Goal: Communication & Community: Connect with others

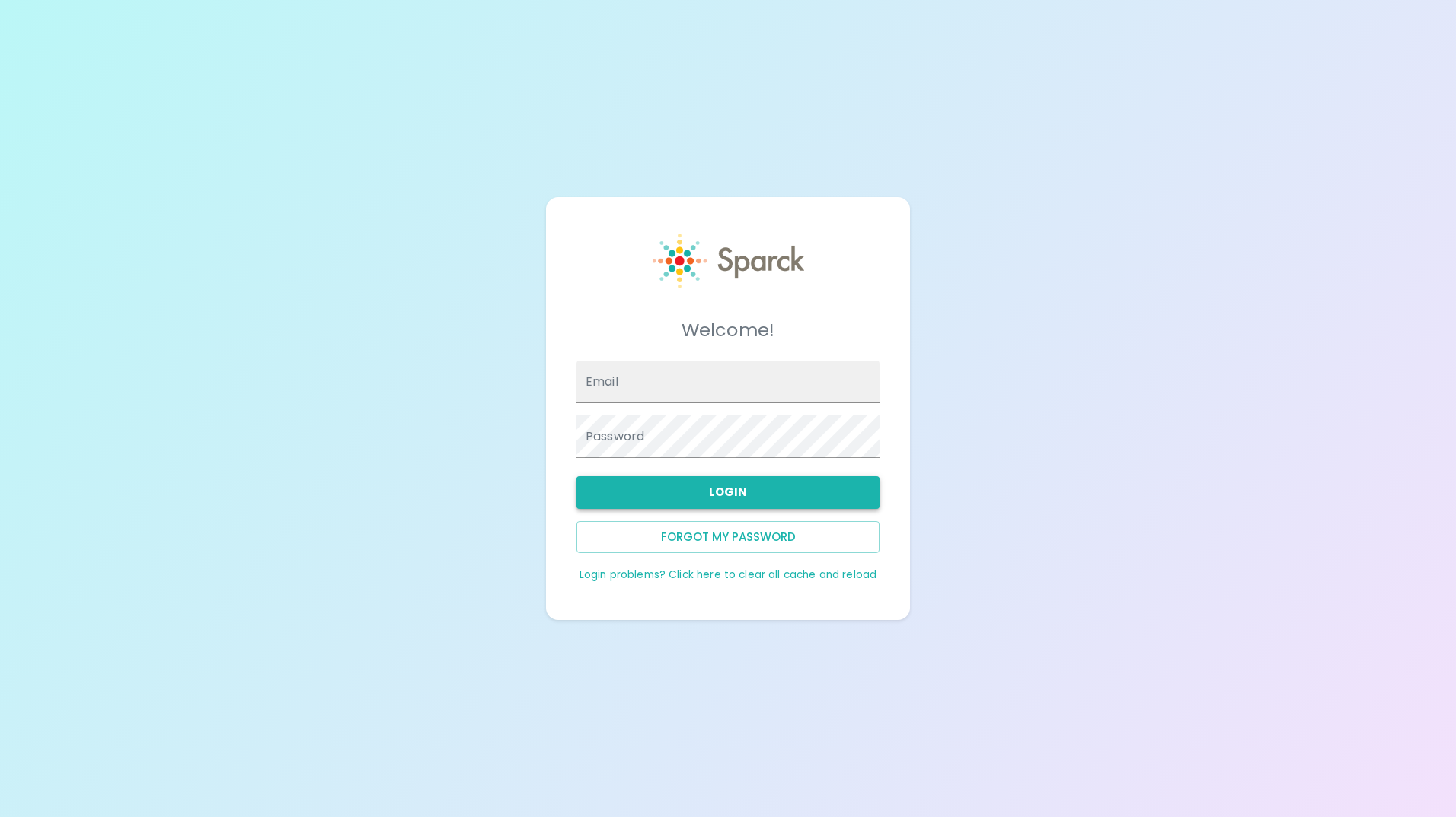
type input "[EMAIL_ADDRESS][DOMAIN_NAME]"
click at [721, 483] on button "Login" at bounding box center [728, 492] width 303 height 32
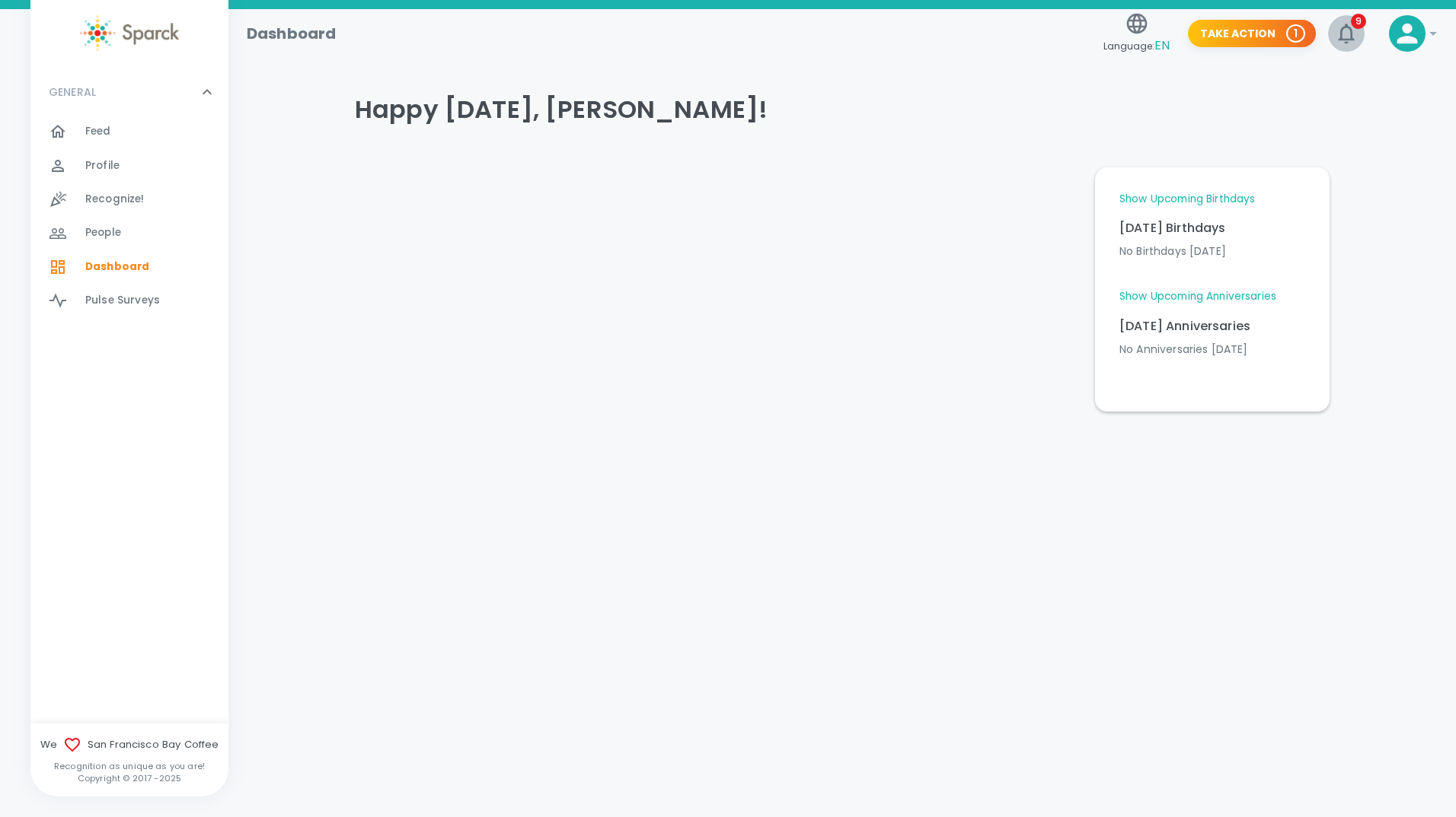
click at [1345, 36] on icon "button" at bounding box center [1346, 34] width 24 height 24
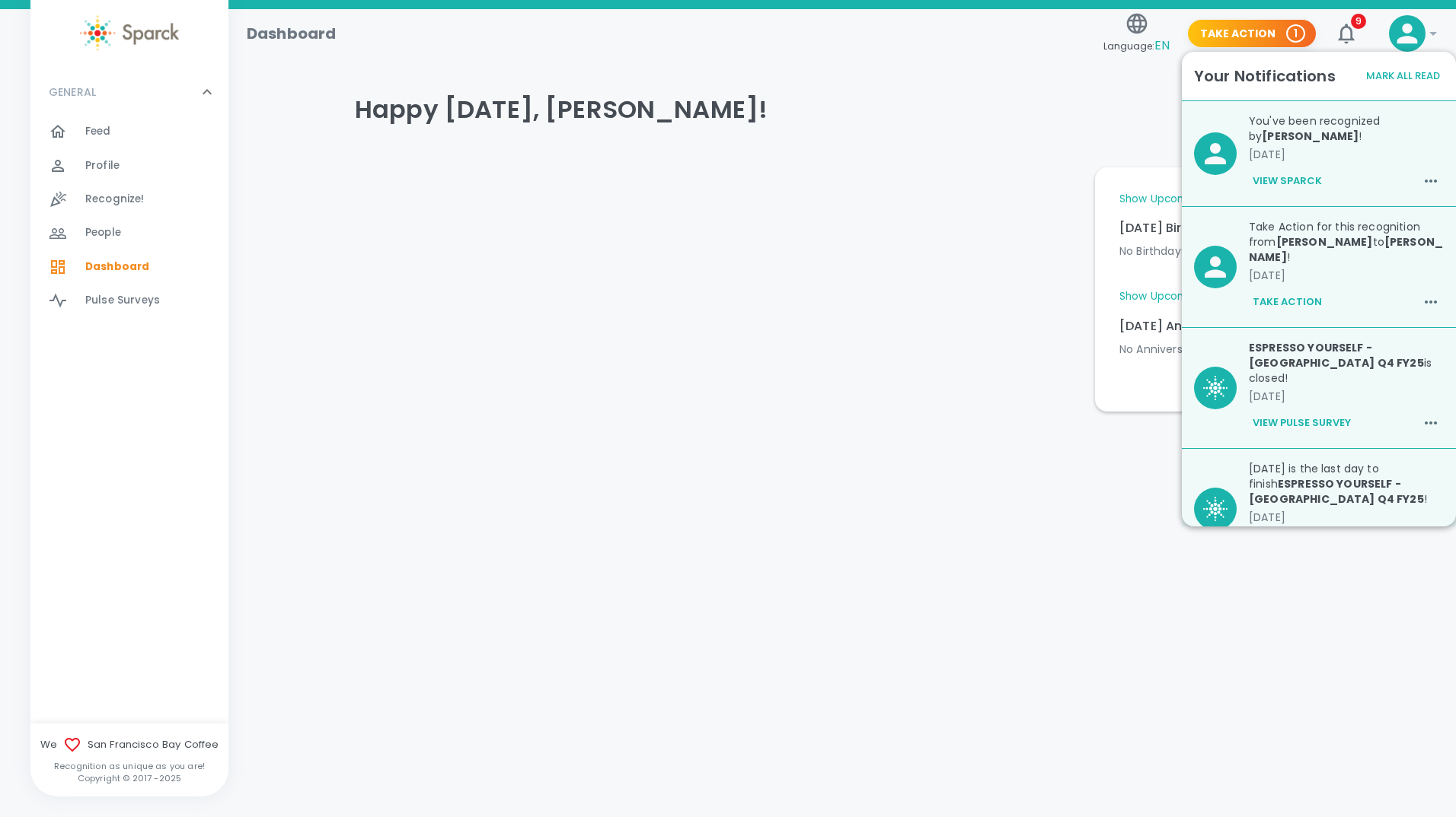
click at [1297, 180] on button "View Sparck" at bounding box center [1287, 181] width 77 height 25
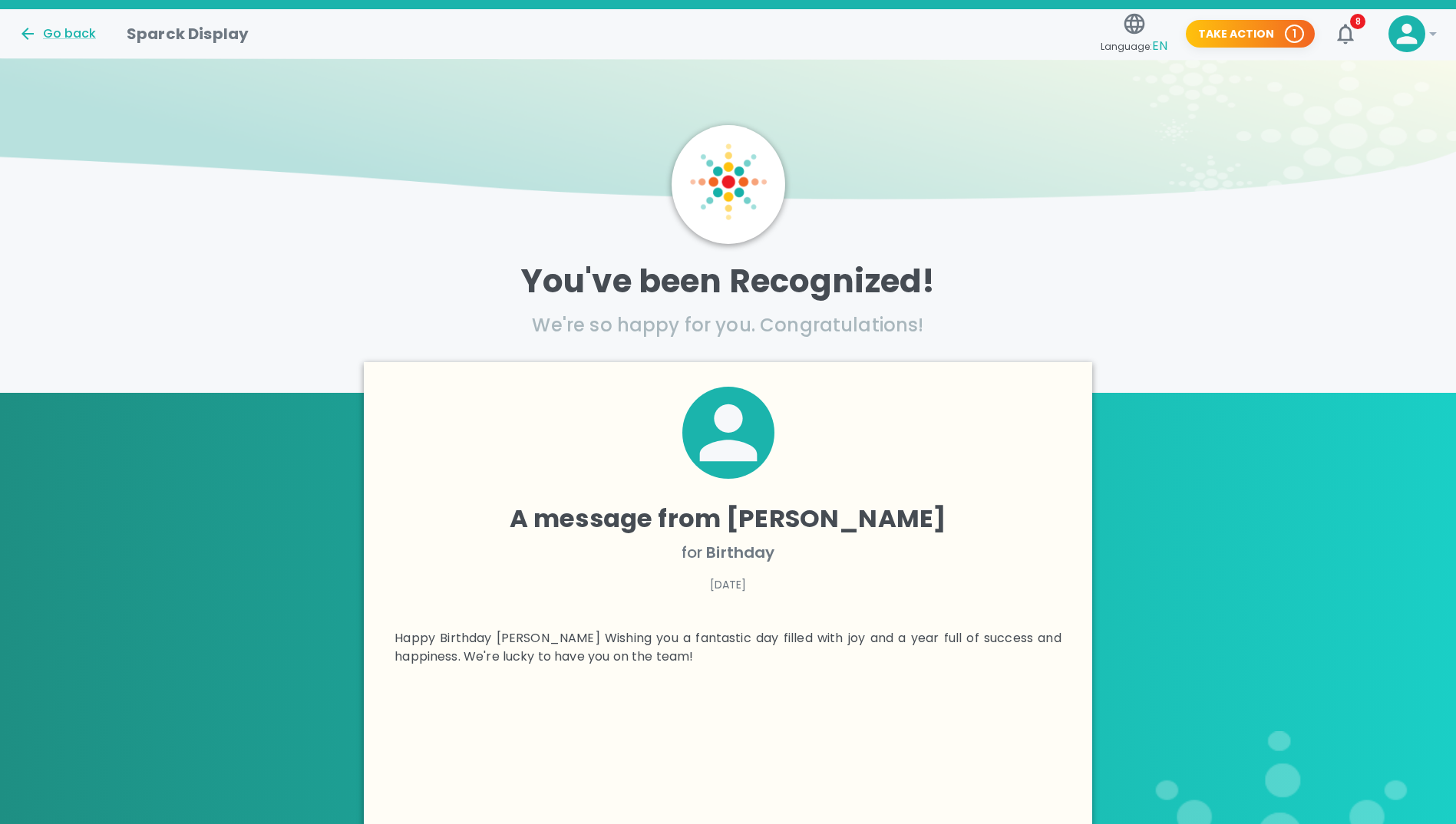
drag, startPoint x: 943, startPoint y: 182, endPoint x: 996, endPoint y: 152, distance: 60.9
click at [945, 181] on img at bounding box center [728, 135] width 1456 height 154
click at [1075, 114] on img at bounding box center [728, 135] width 1456 height 154
click at [1345, 31] on icon "button" at bounding box center [1345, 34] width 25 height 25
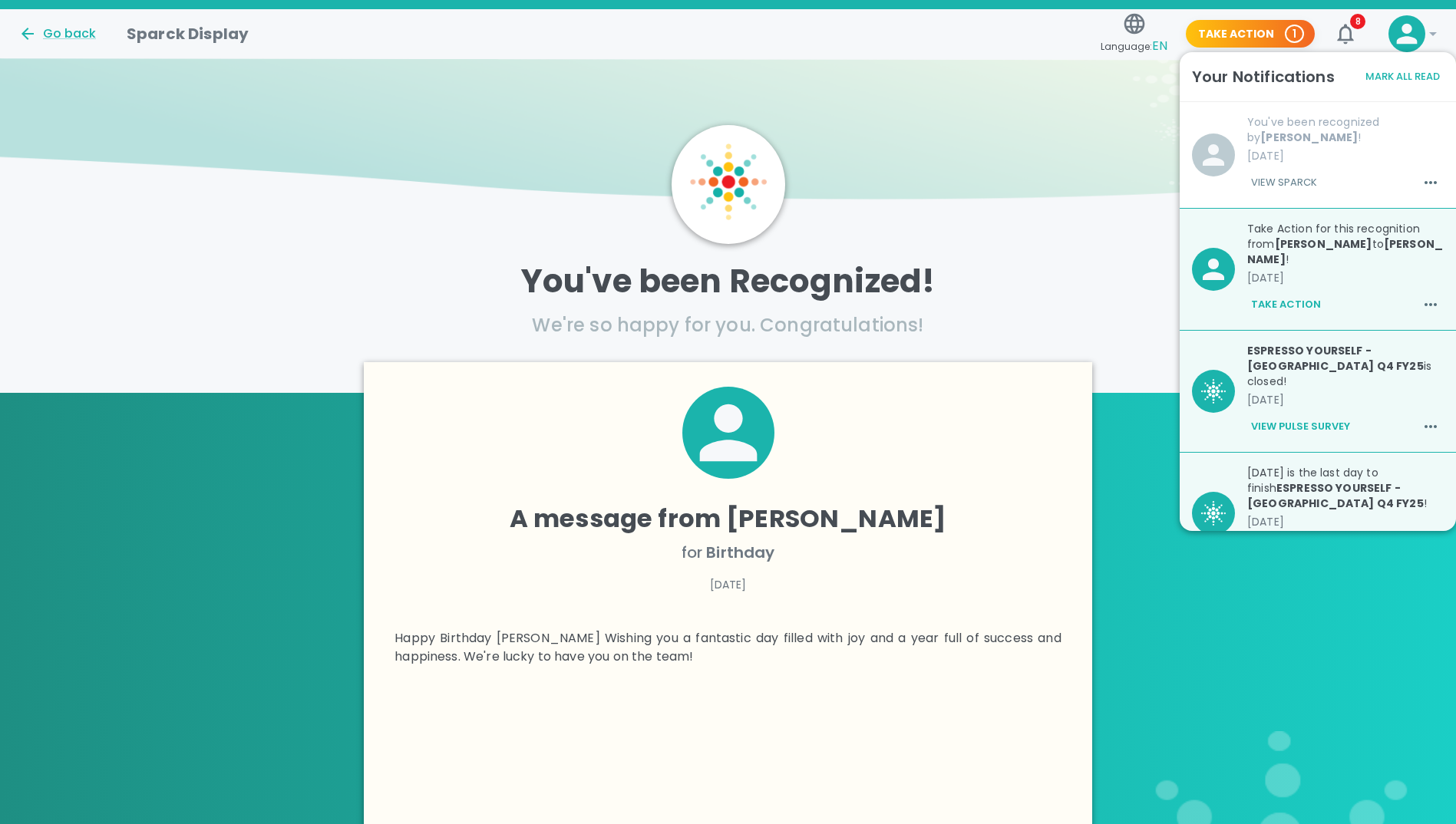
click at [1317, 228] on p "Take Action for this recognition from [PERSON_NAME] to [PERSON_NAME] !" at bounding box center [1345, 244] width 196 height 47
click at [1348, 234] on p "Take Action for this recognition from [PERSON_NAME] to [PERSON_NAME] !" at bounding box center [1345, 244] width 196 height 47
click at [1296, 306] on button "Take Action" at bounding box center [1286, 304] width 78 height 26
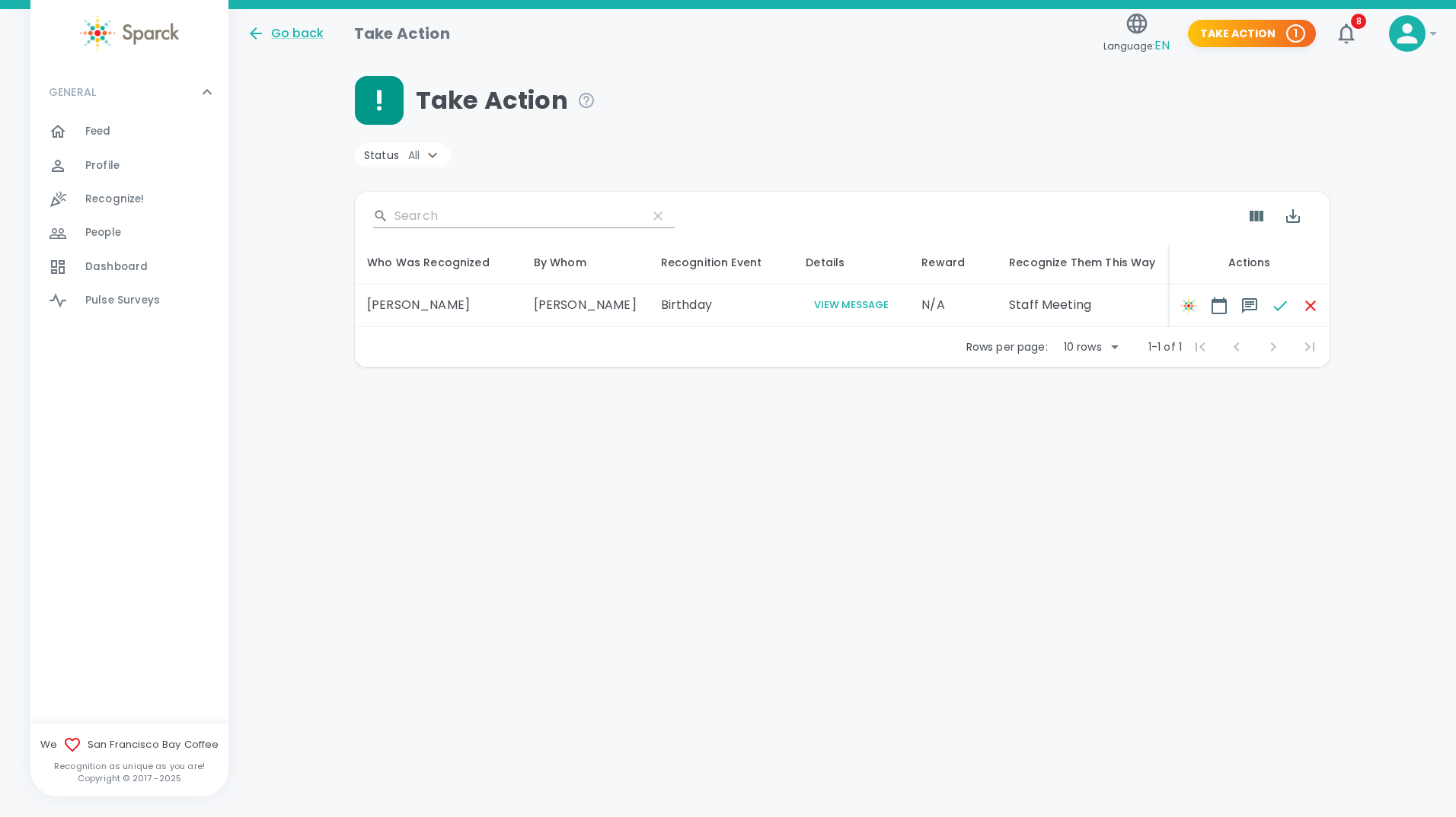
click at [849, 314] on button "View Message" at bounding box center [850, 305] width 91 height 18
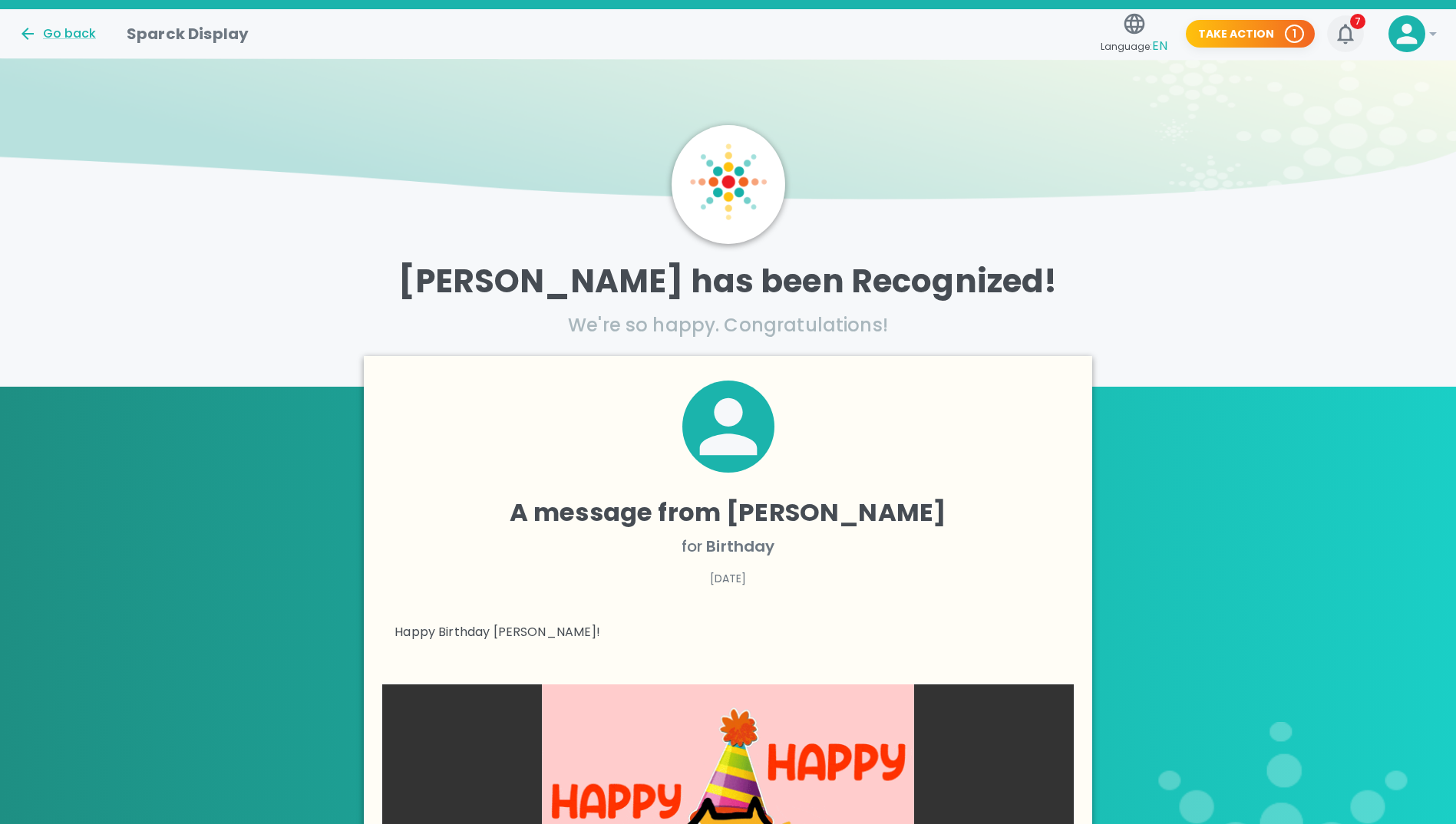
click at [1350, 27] on icon "button" at bounding box center [1345, 34] width 25 height 25
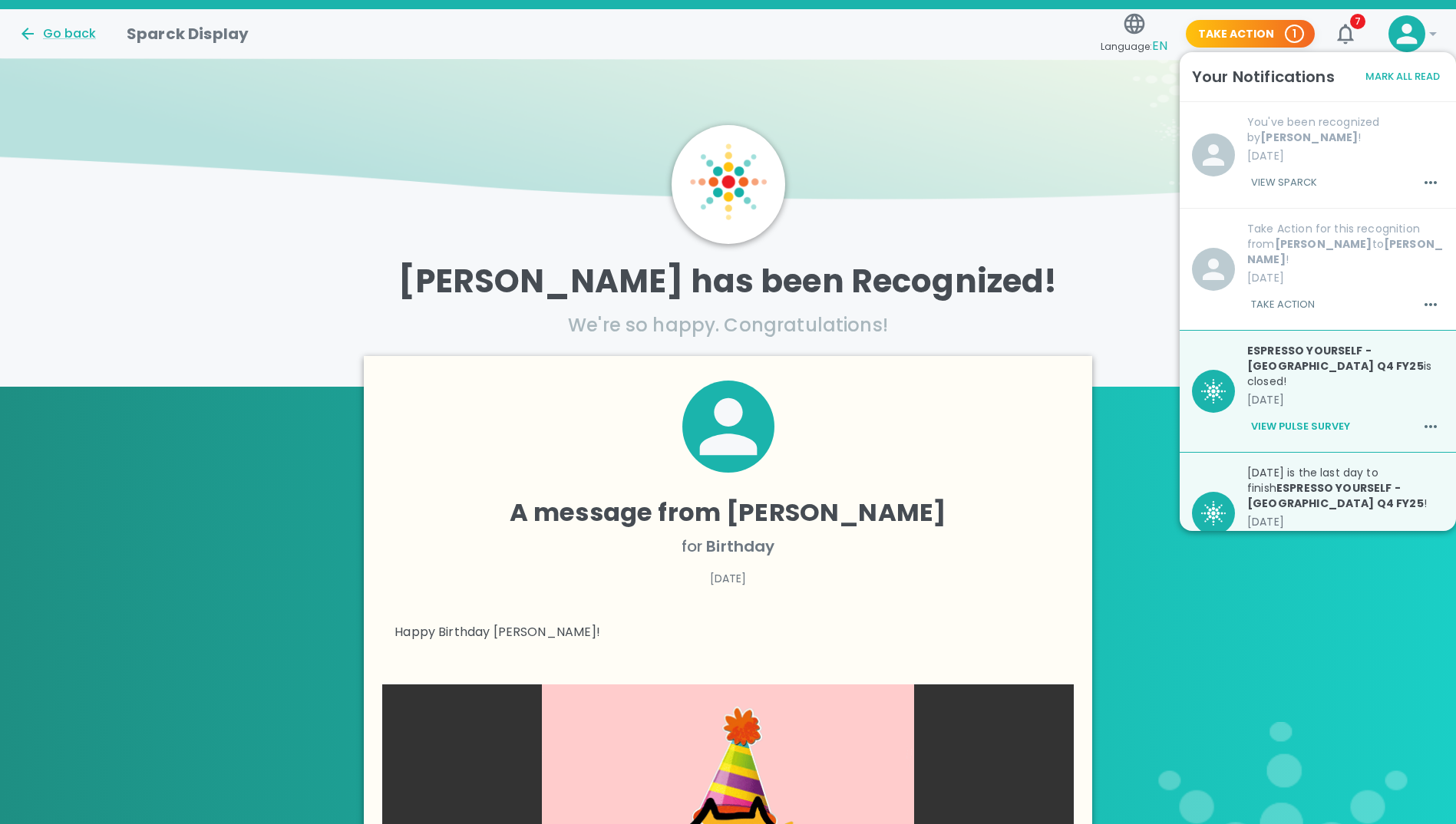
click at [1275, 414] on button "View Pulse Survey" at bounding box center [1300, 426] width 106 height 26
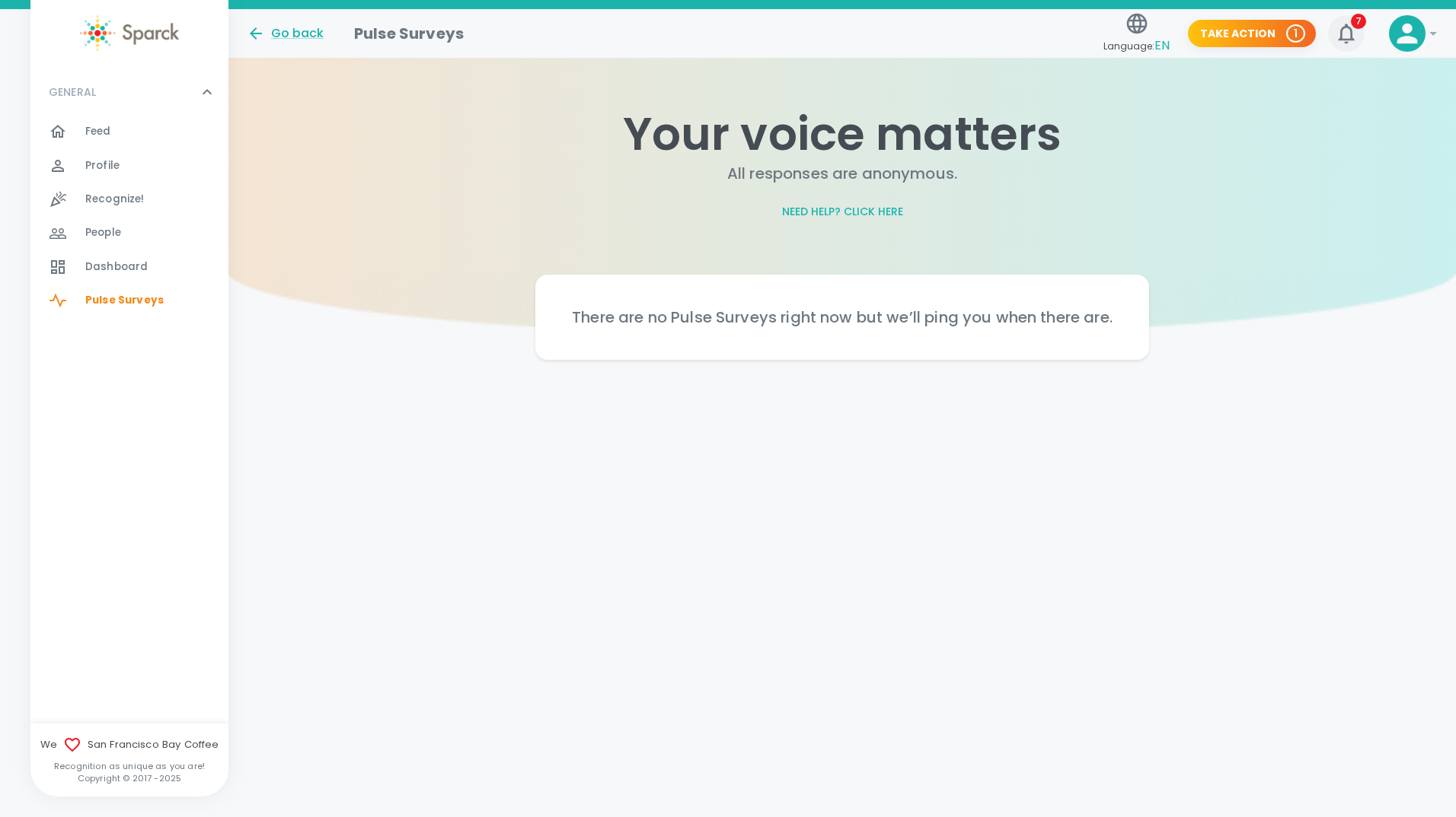
click at [1352, 29] on icon "button" at bounding box center [1346, 34] width 24 height 24
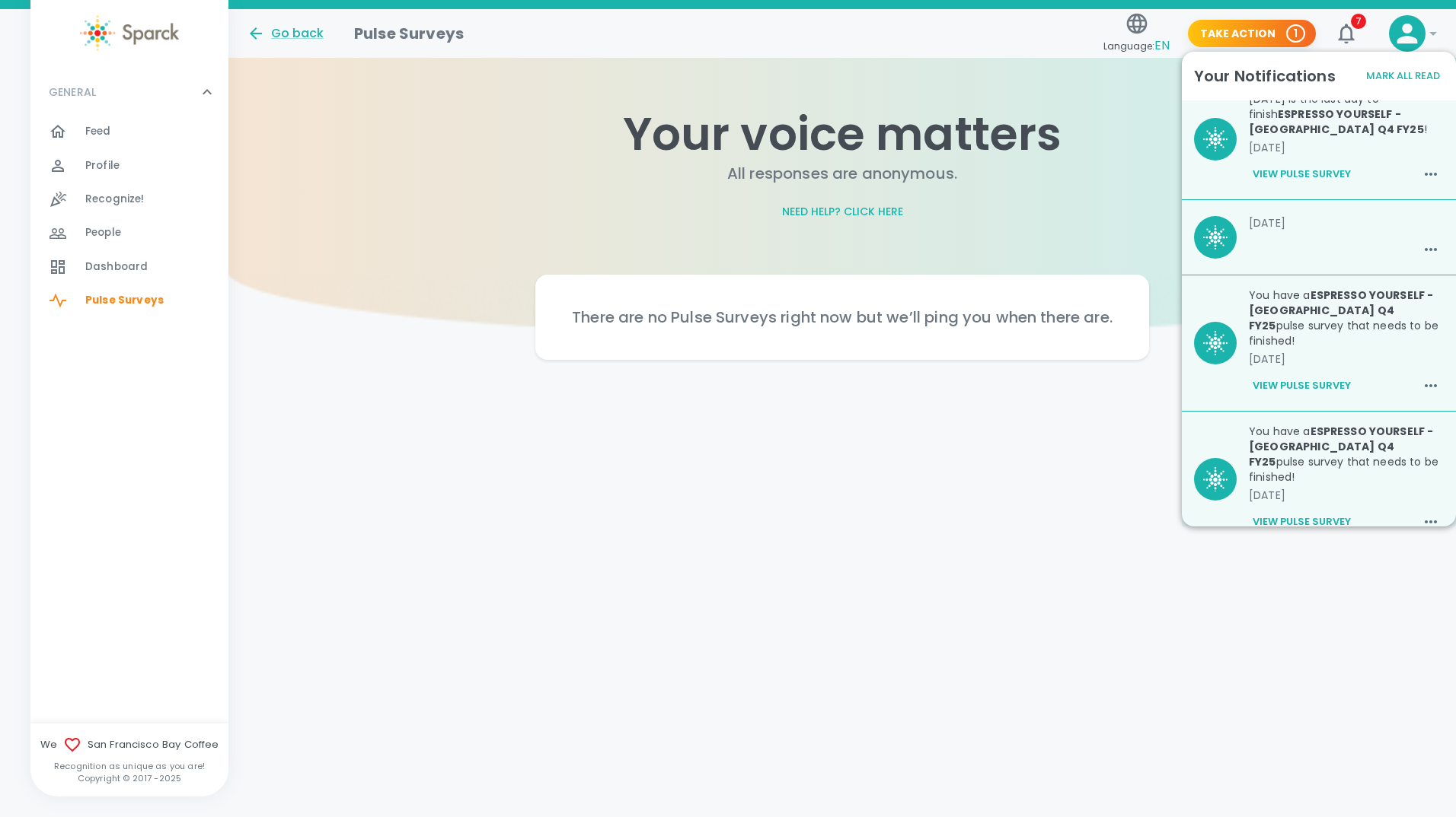
scroll to position [571, 0]
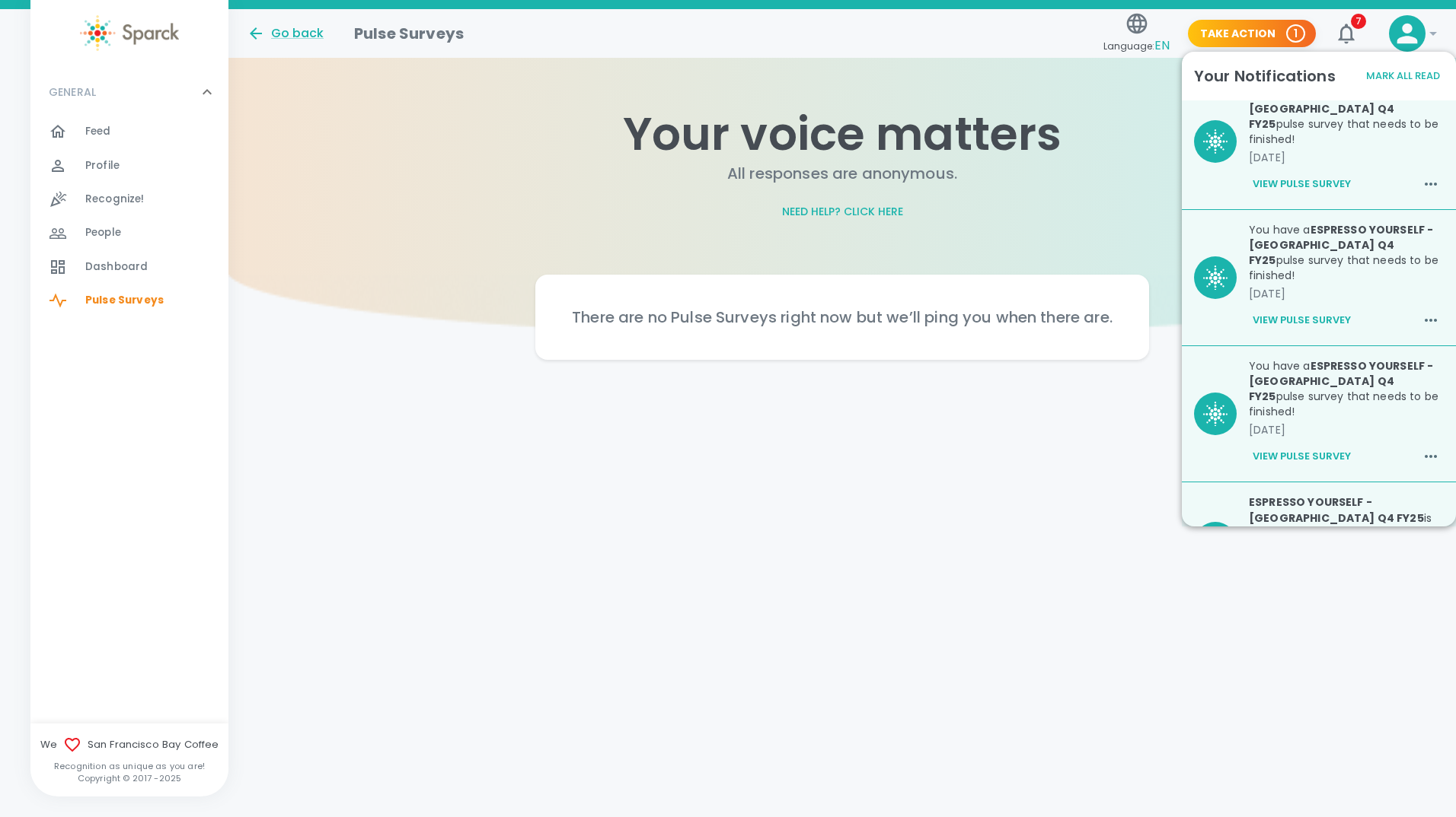
click at [1043, 406] on div "Go back Pulse Surveys Language: EN Take Action 1 7 ! GENERAL 0 Feed 0 Profile 0…" at bounding box center [728, 215] width 1456 height 411
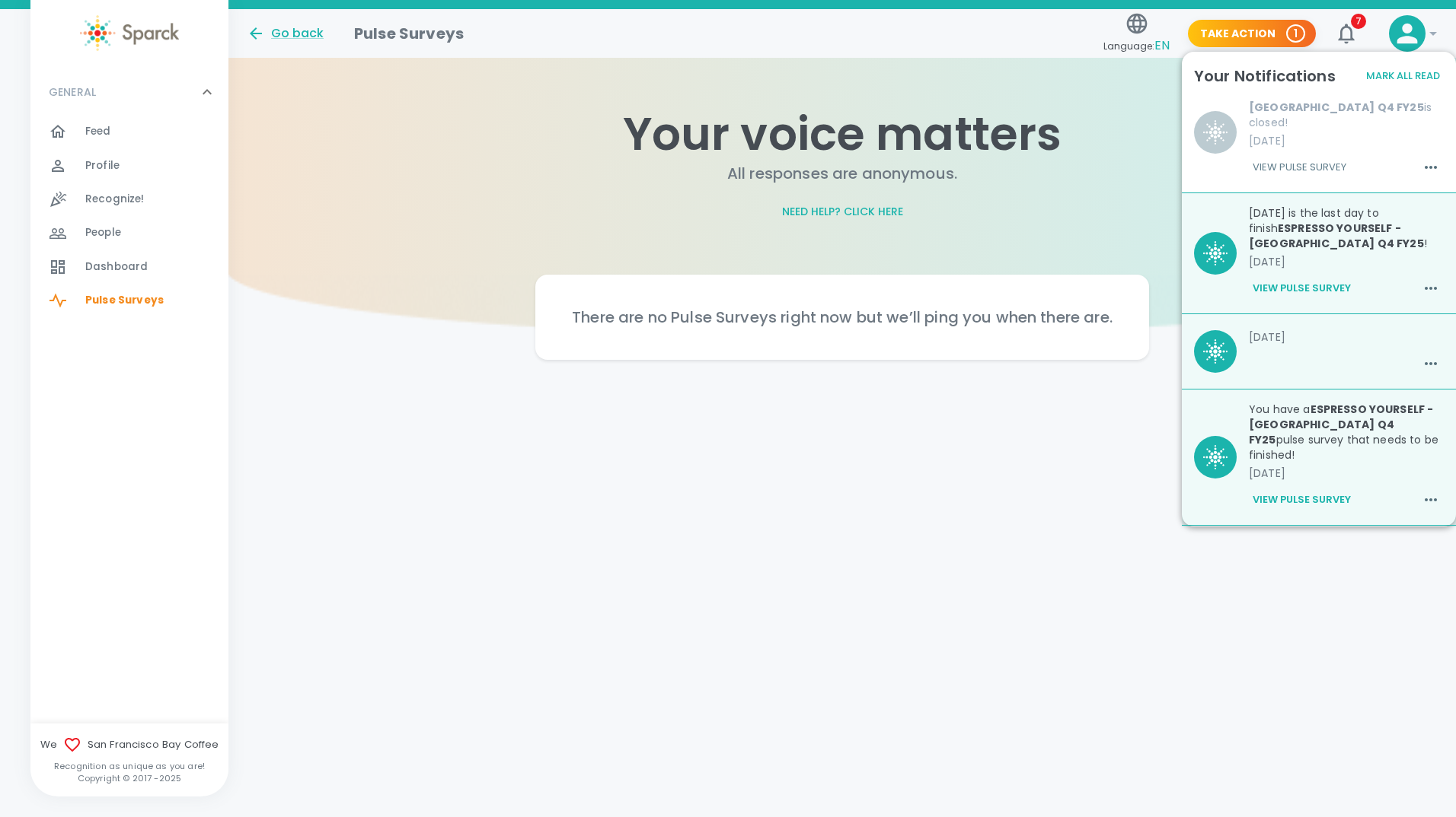
scroll to position [191, 0]
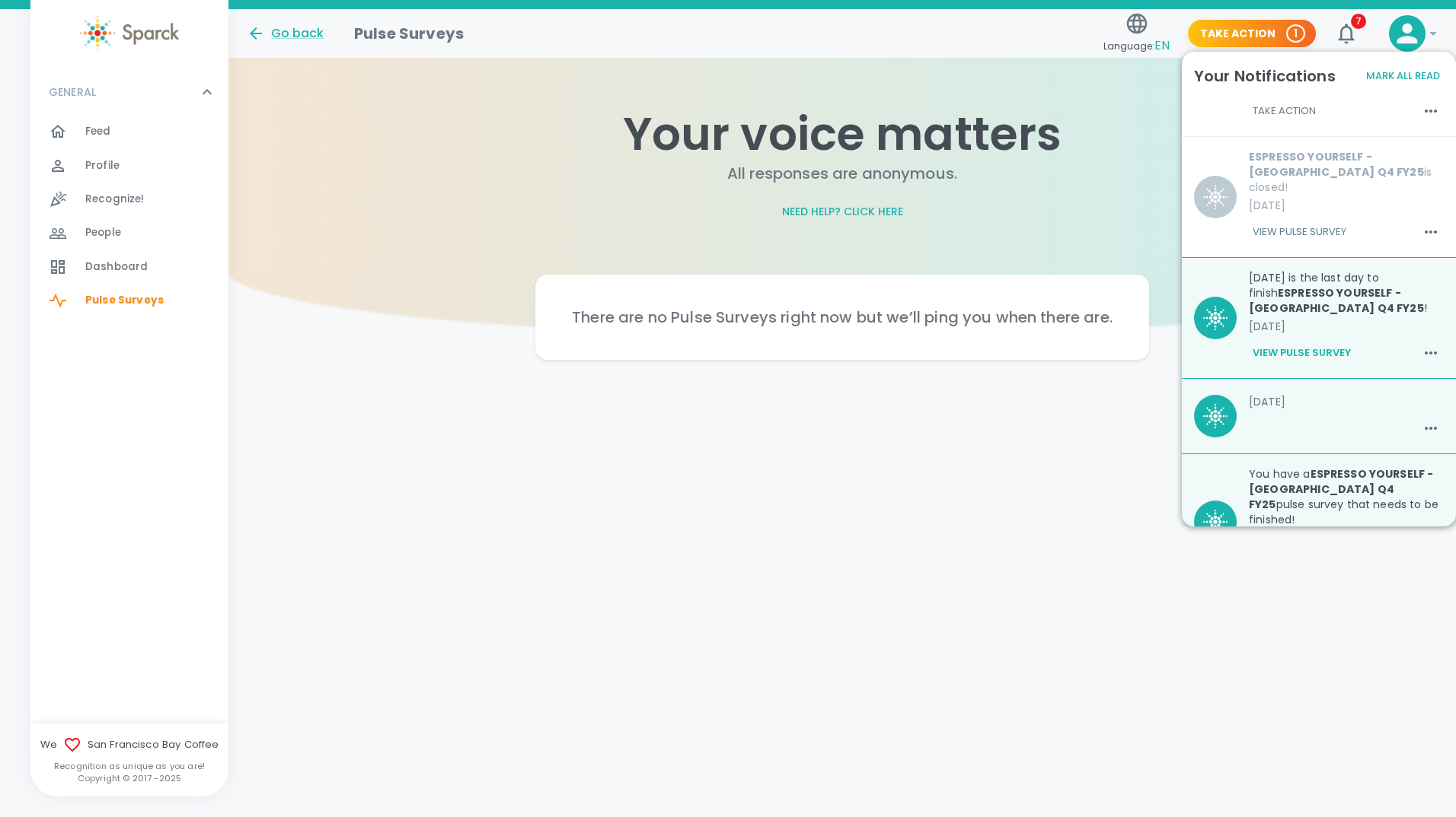
click at [1390, 67] on button "Mark All Read" at bounding box center [1402, 76] width 82 height 24
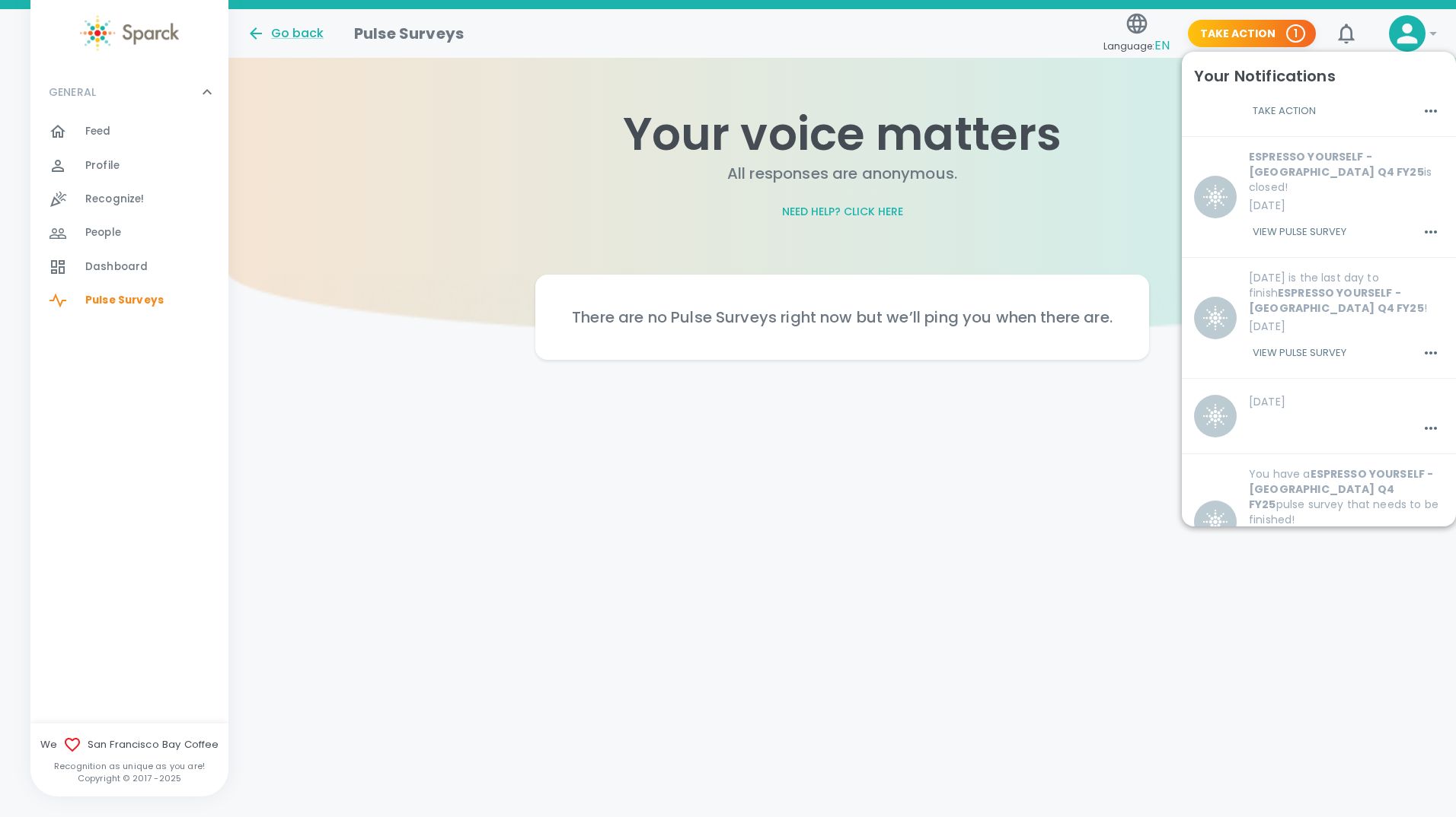
click at [1062, 421] on html "Skip Navigation Go back Pulse Surveys Language: EN Take Action 1 7 ! GENERAL 0 …" at bounding box center [728, 210] width 1456 height 421
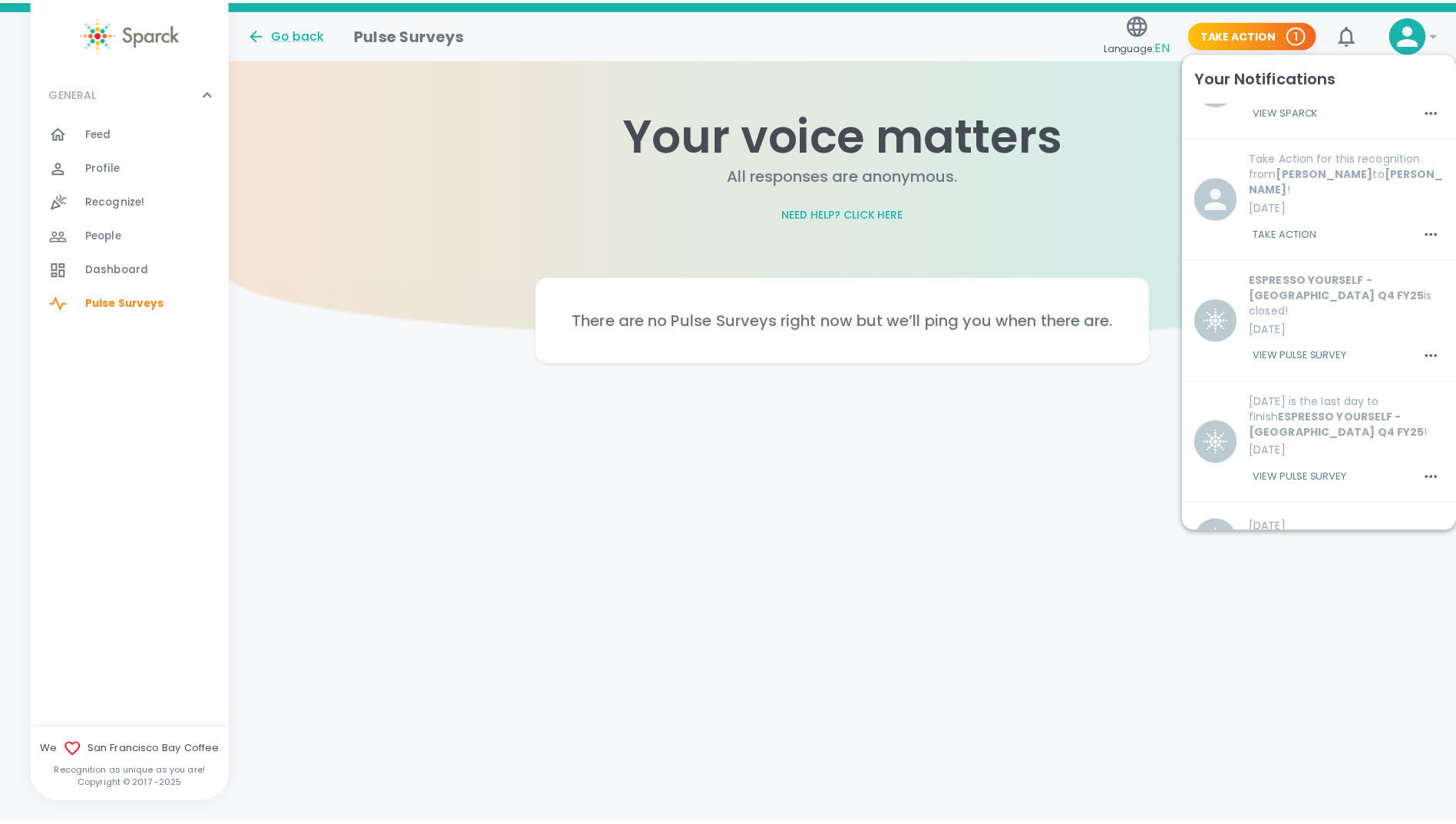
scroll to position [0, 0]
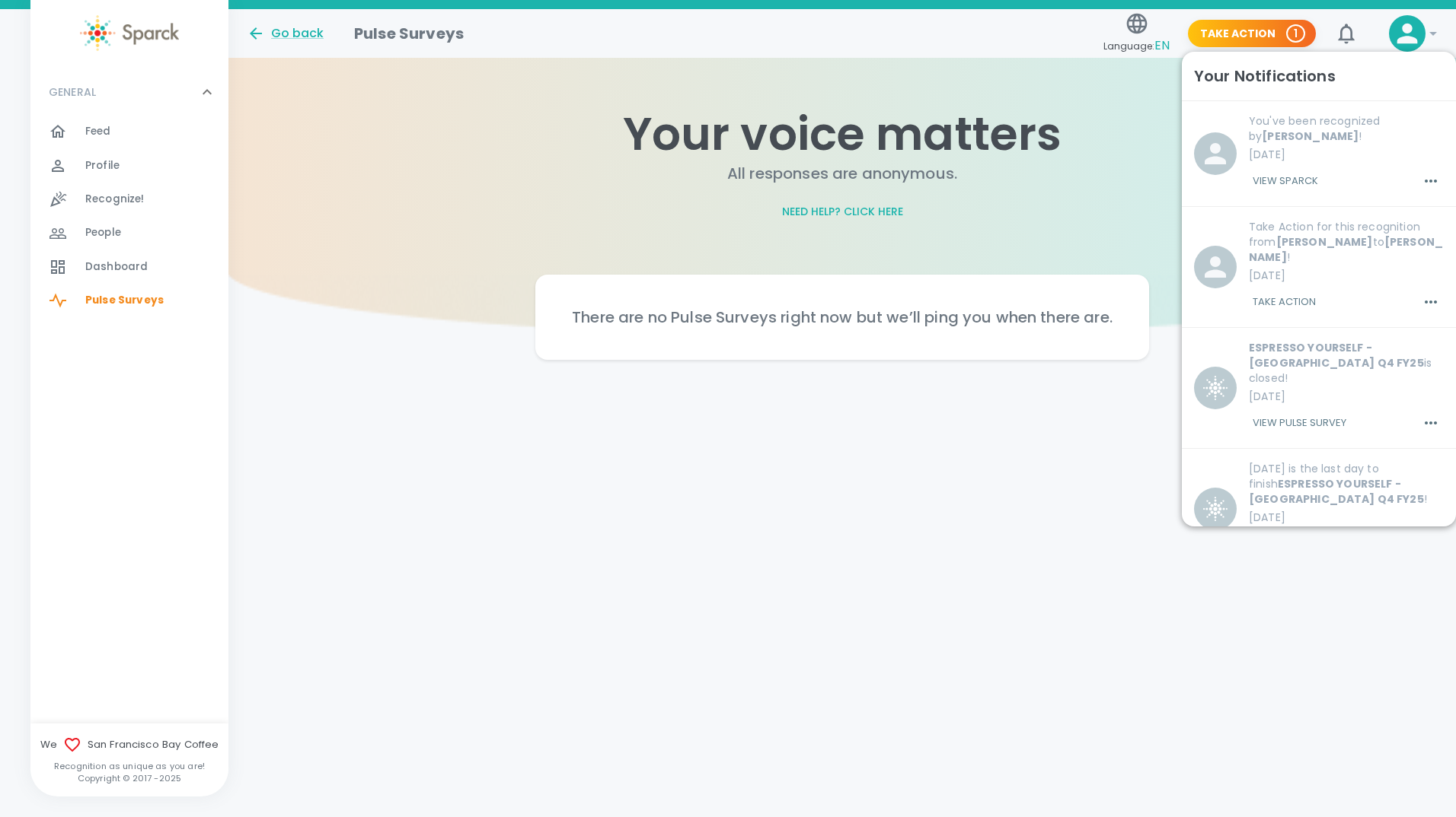
drag, startPoint x: 777, startPoint y: 485, endPoint x: 508, endPoint y: 411, distance: 279.0
click at [776, 421] on html "Skip Navigation Go back Pulse Surveys Language: EN Take Action 1 7 ! GENERAL 0 …" at bounding box center [728, 210] width 1456 height 421
click at [109, 127] on span "Feed" at bounding box center [98, 132] width 25 height 15
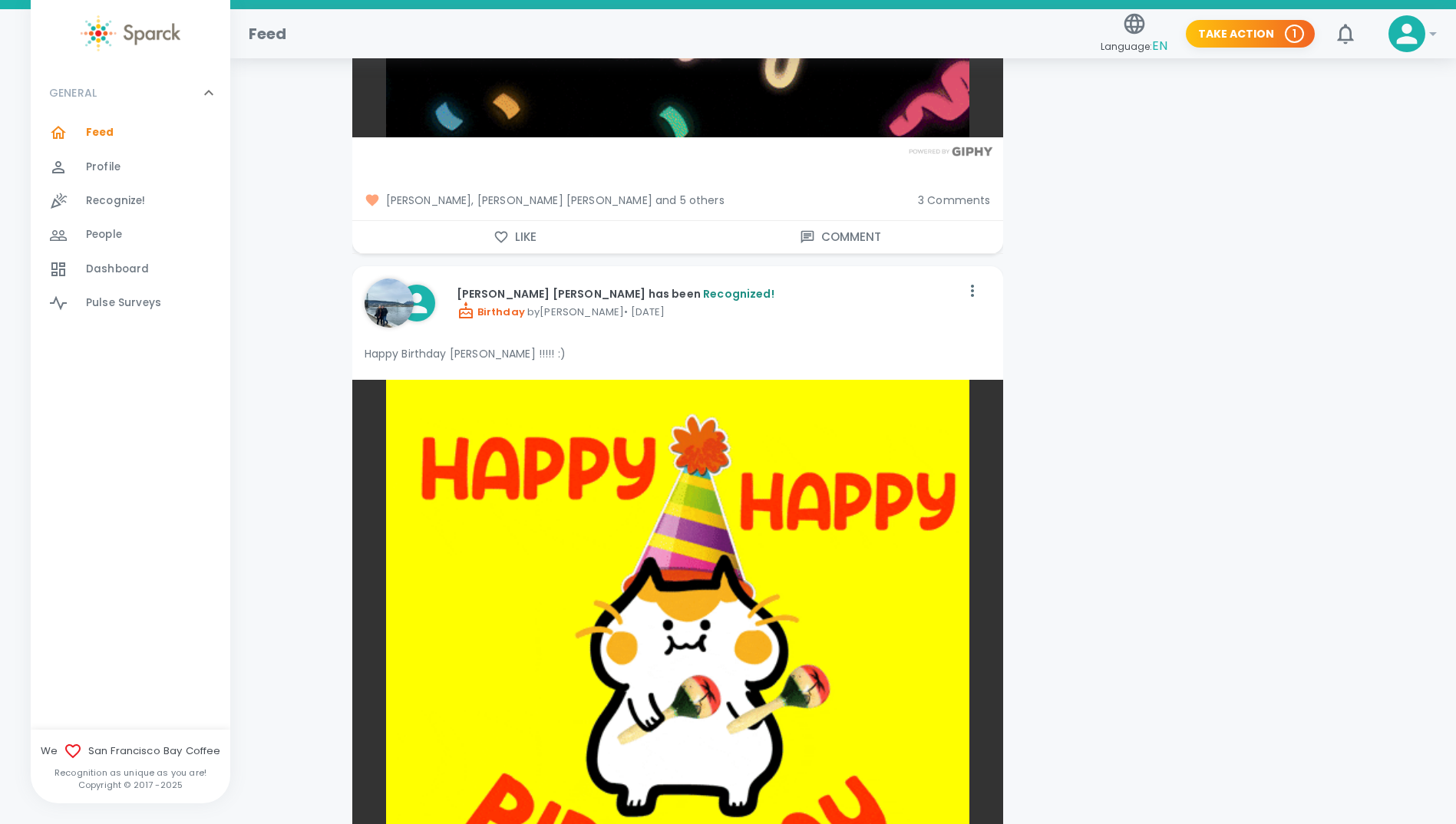
scroll to position [2533, 0]
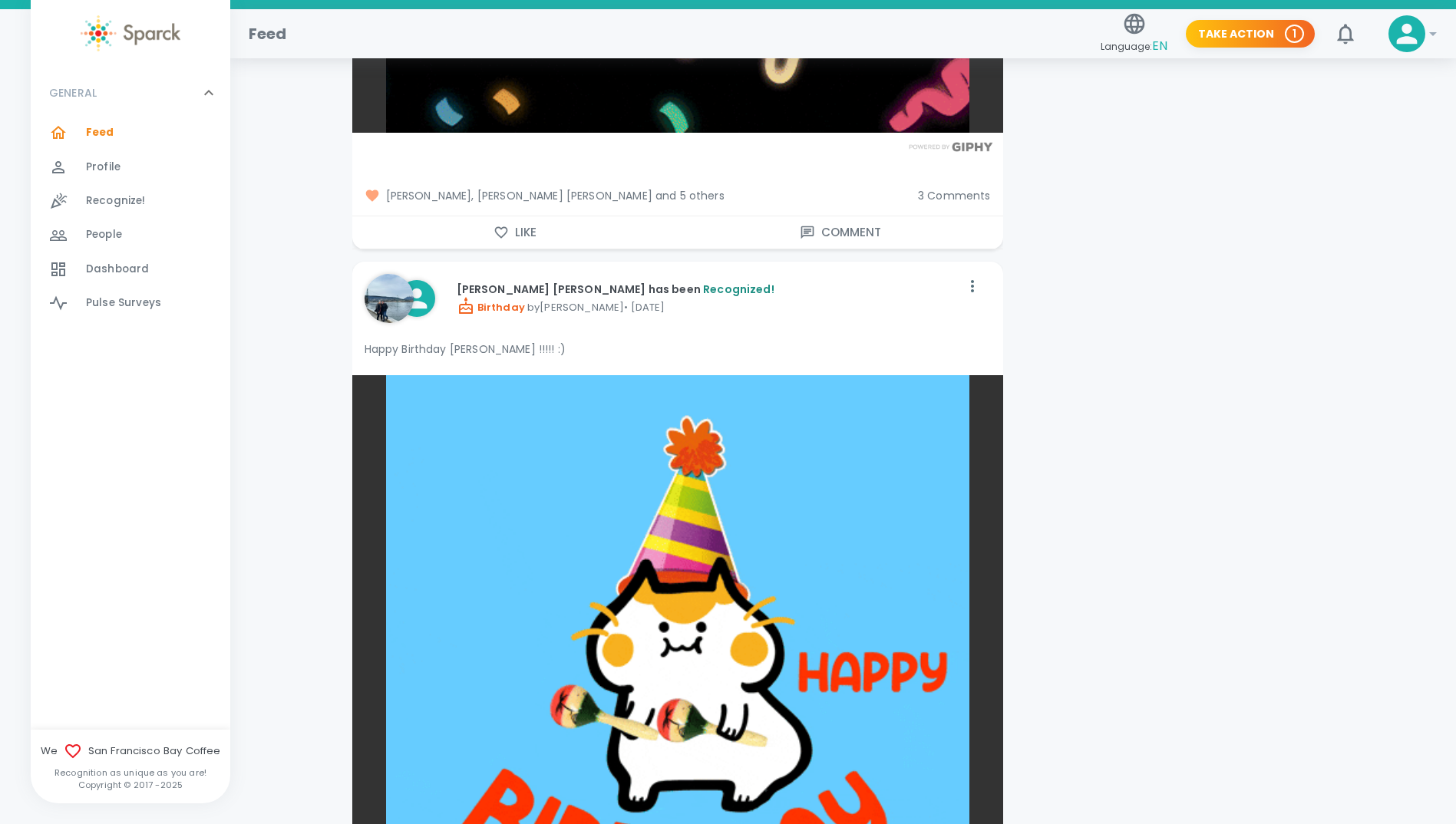
click at [963, 198] on span "3 Comments" at bounding box center [954, 196] width 73 height 15
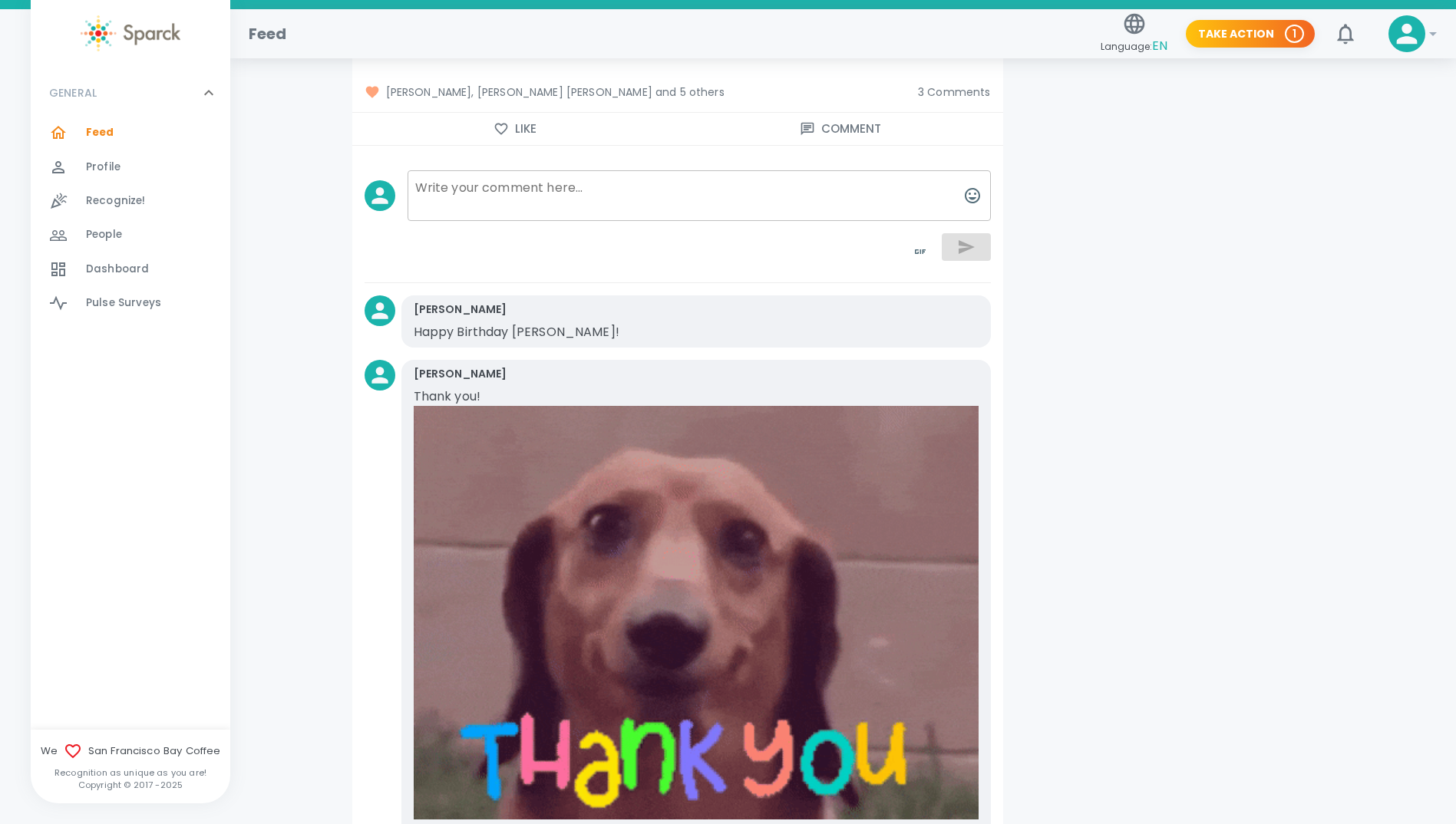
scroll to position [2610, 0]
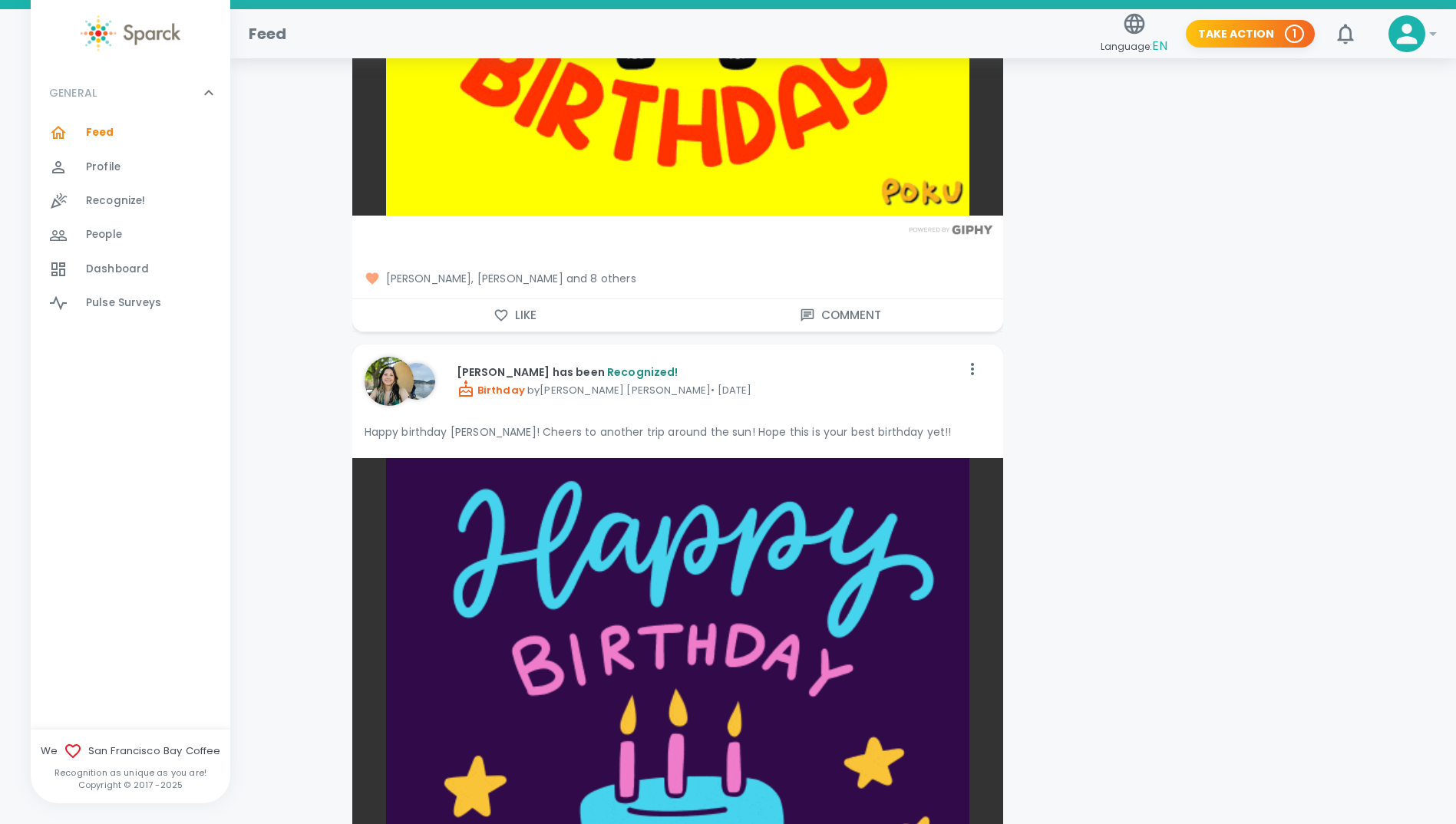
scroll to position [6293, 0]
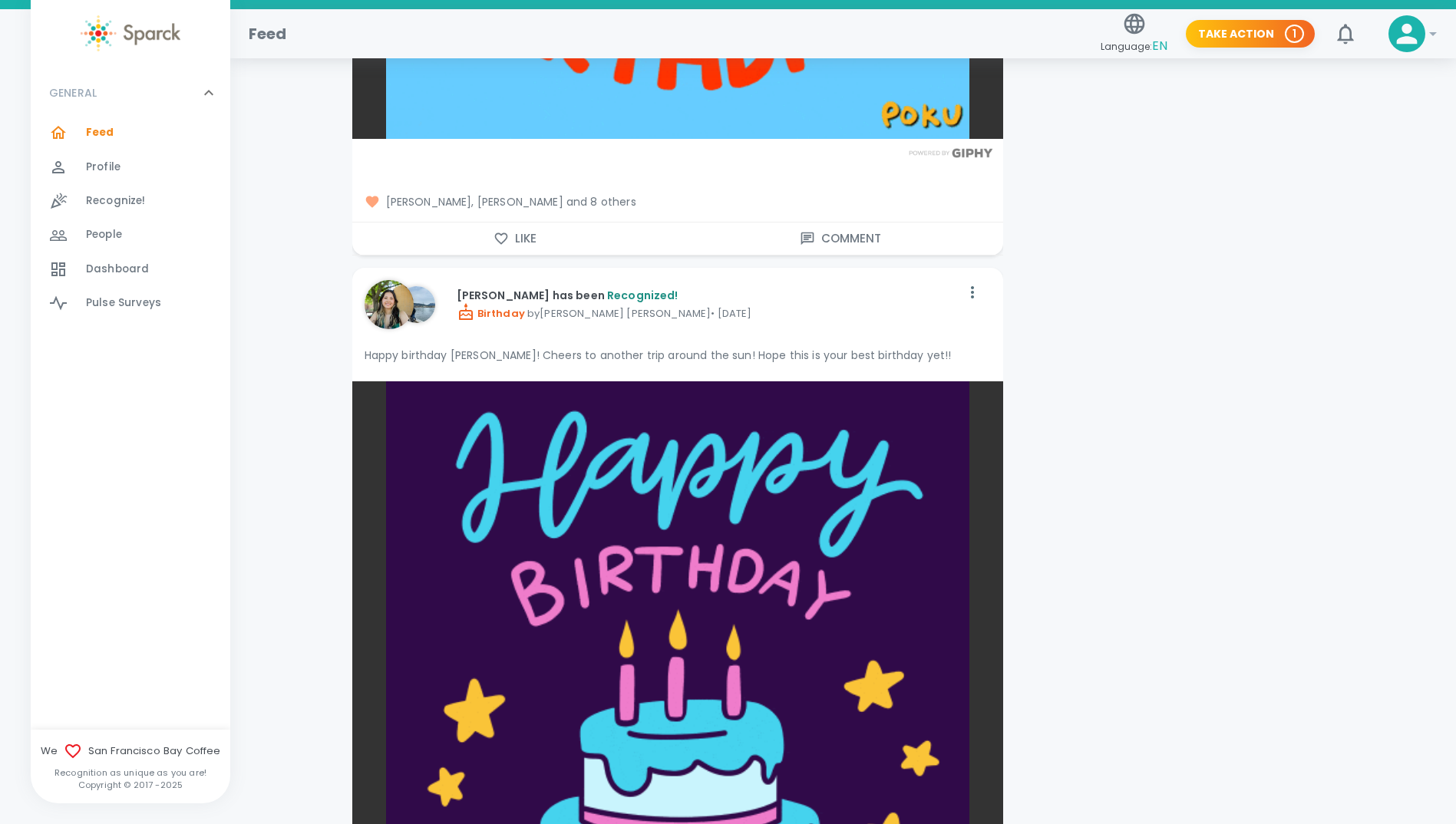
click at [402, 310] on img at bounding box center [389, 305] width 49 height 49
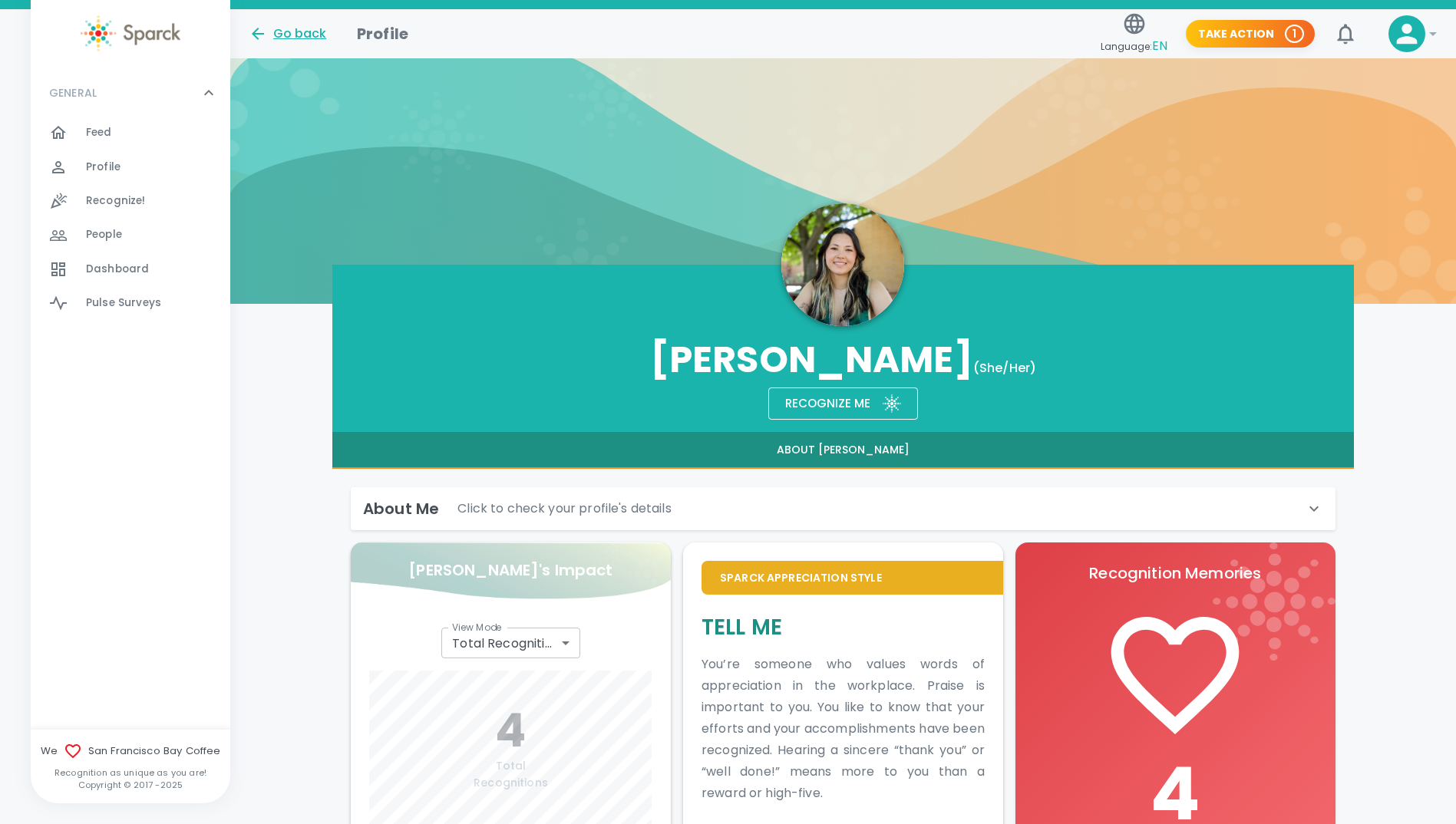
click at [285, 32] on div "Go back" at bounding box center [288, 33] width 78 height 18
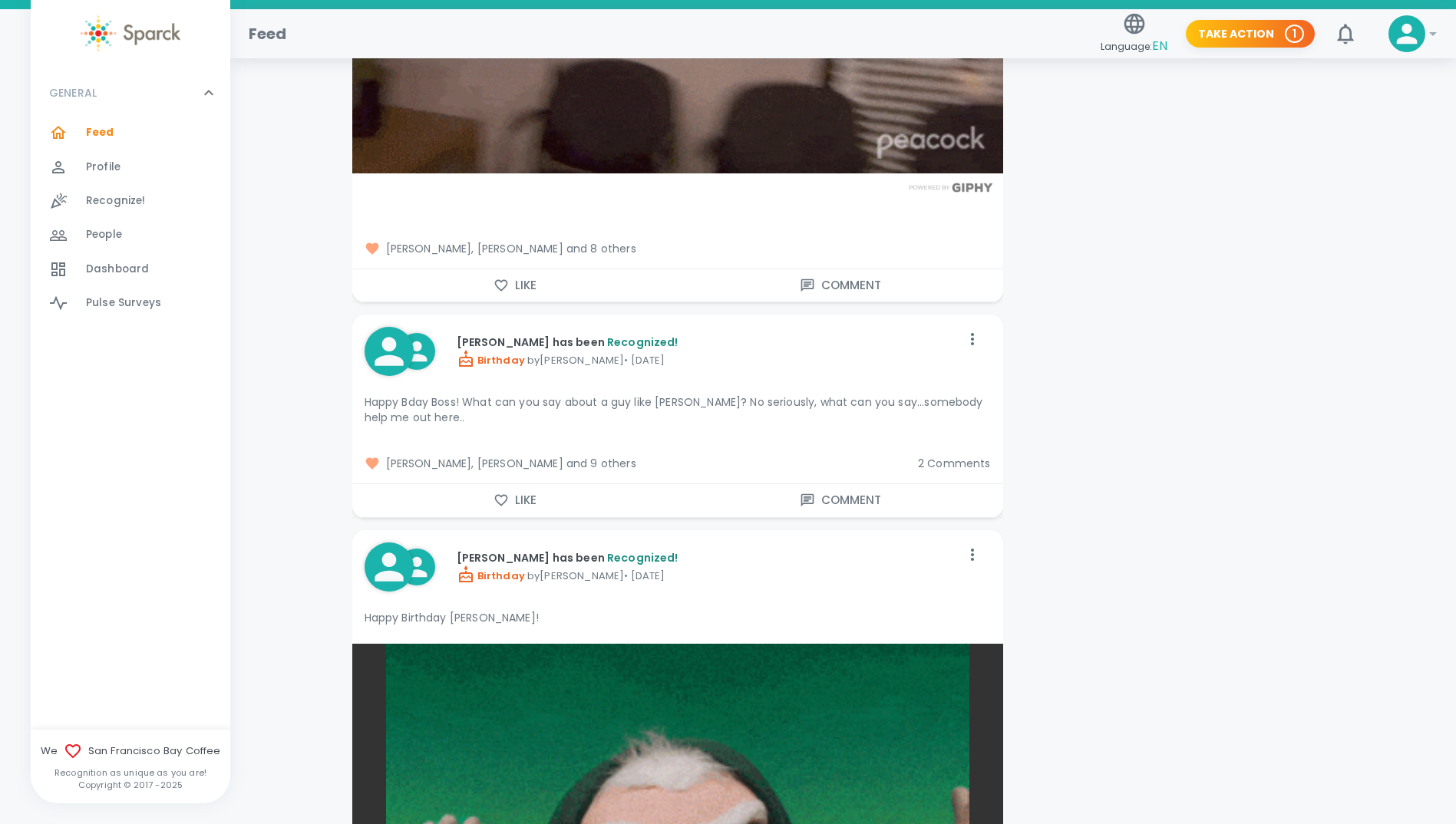
scroll to position [19417, 0]
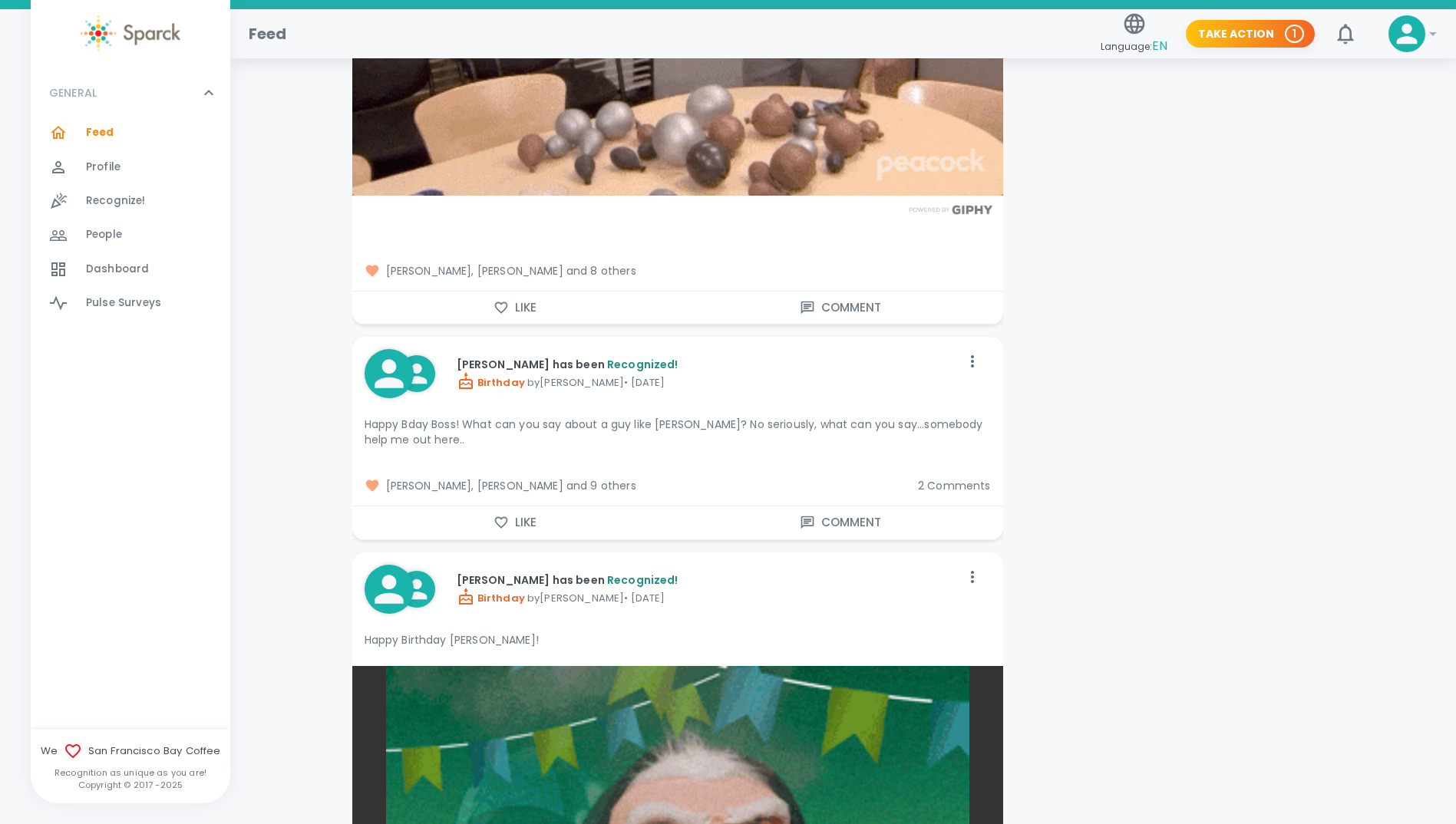
click at [545, 263] on span "[PERSON_NAME], [PERSON_NAME] and 8 others" at bounding box center [678, 271] width 626 height 15
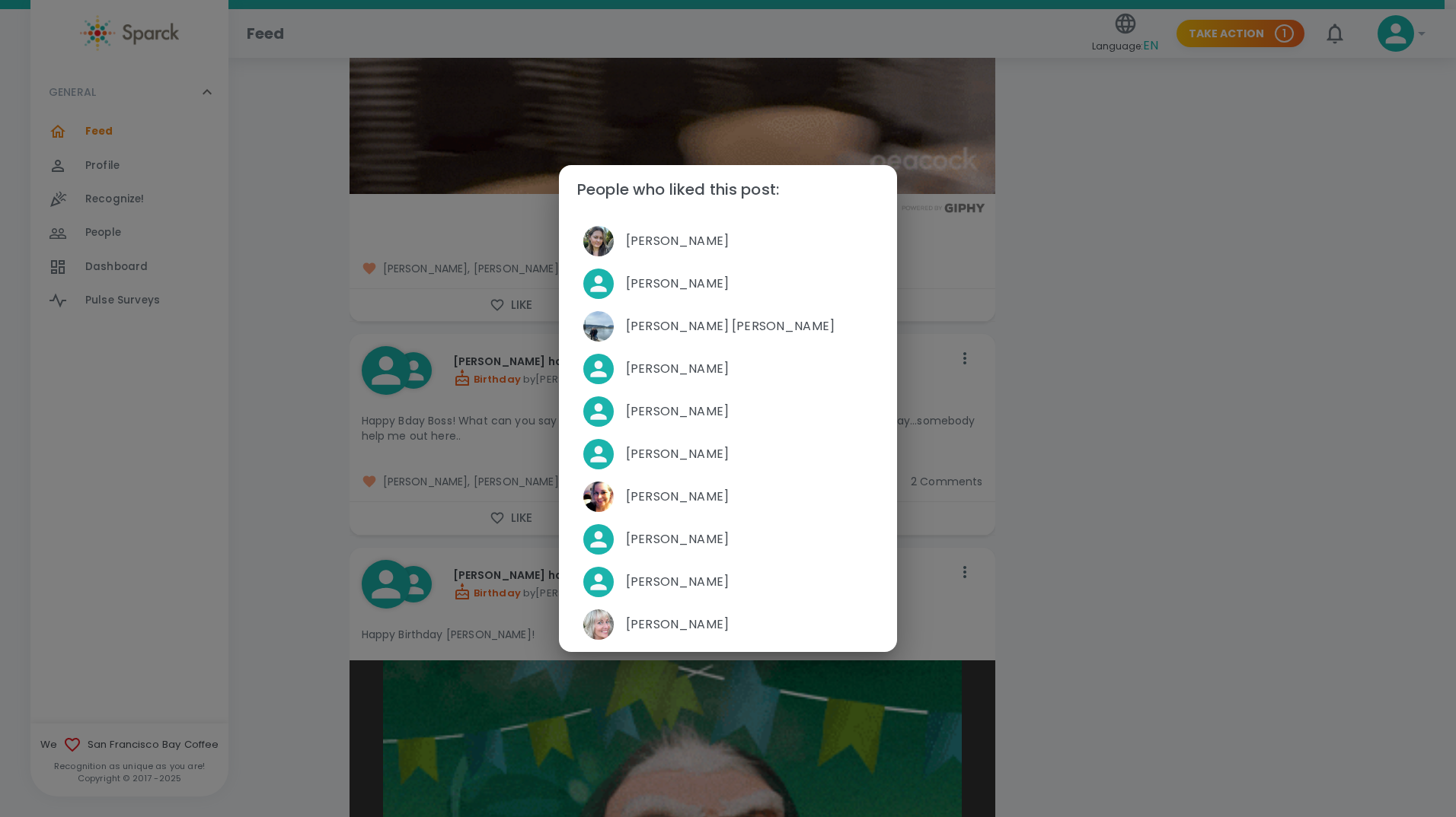
click at [308, 247] on div "People who liked this post: [PERSON_NAME] [PERSON_NAME] [PERSON_NAME] [PERSON_N…" at bounding box center [728, 408] width 1456 height 817
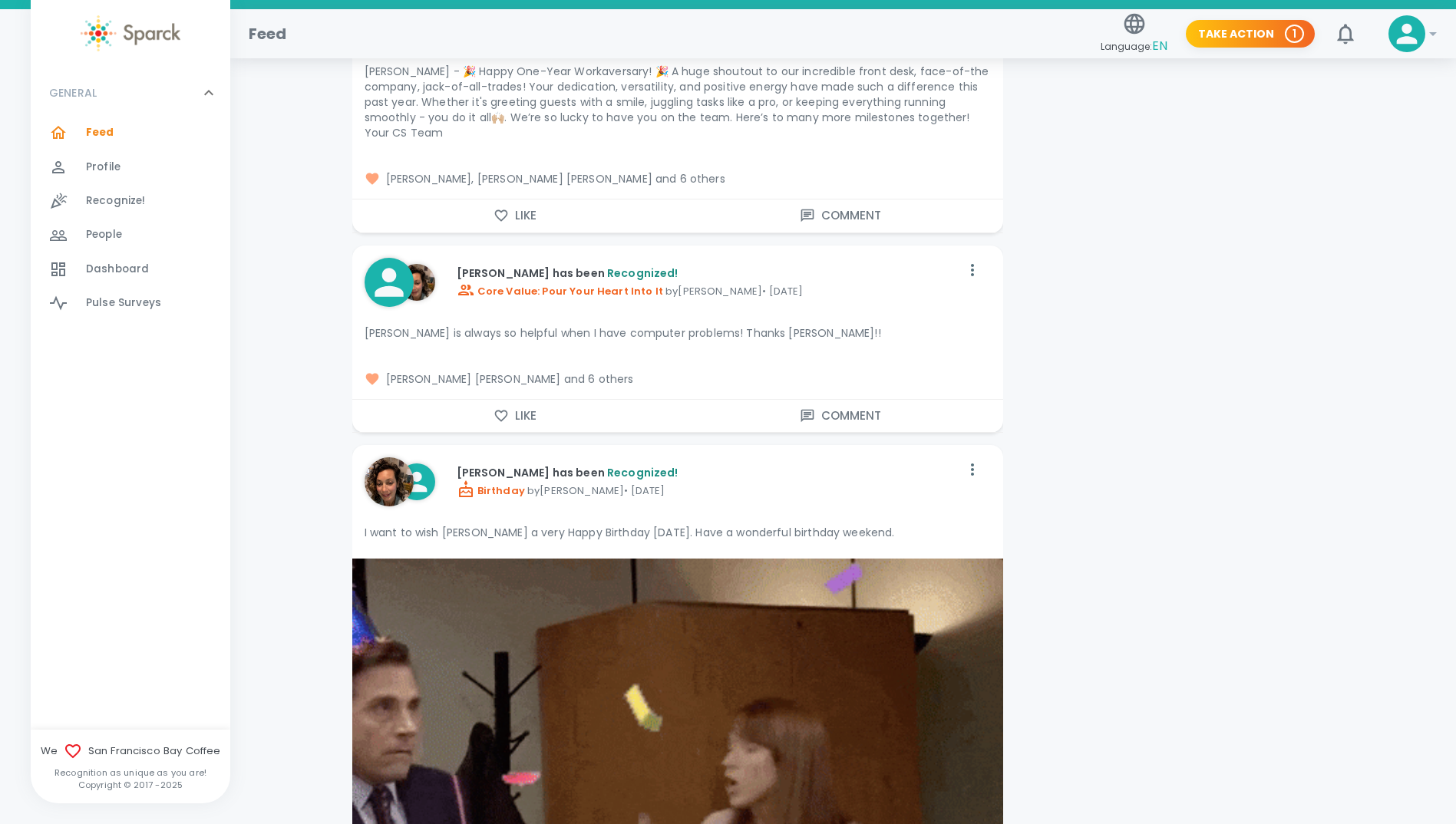
scroll to position [25480, 0]
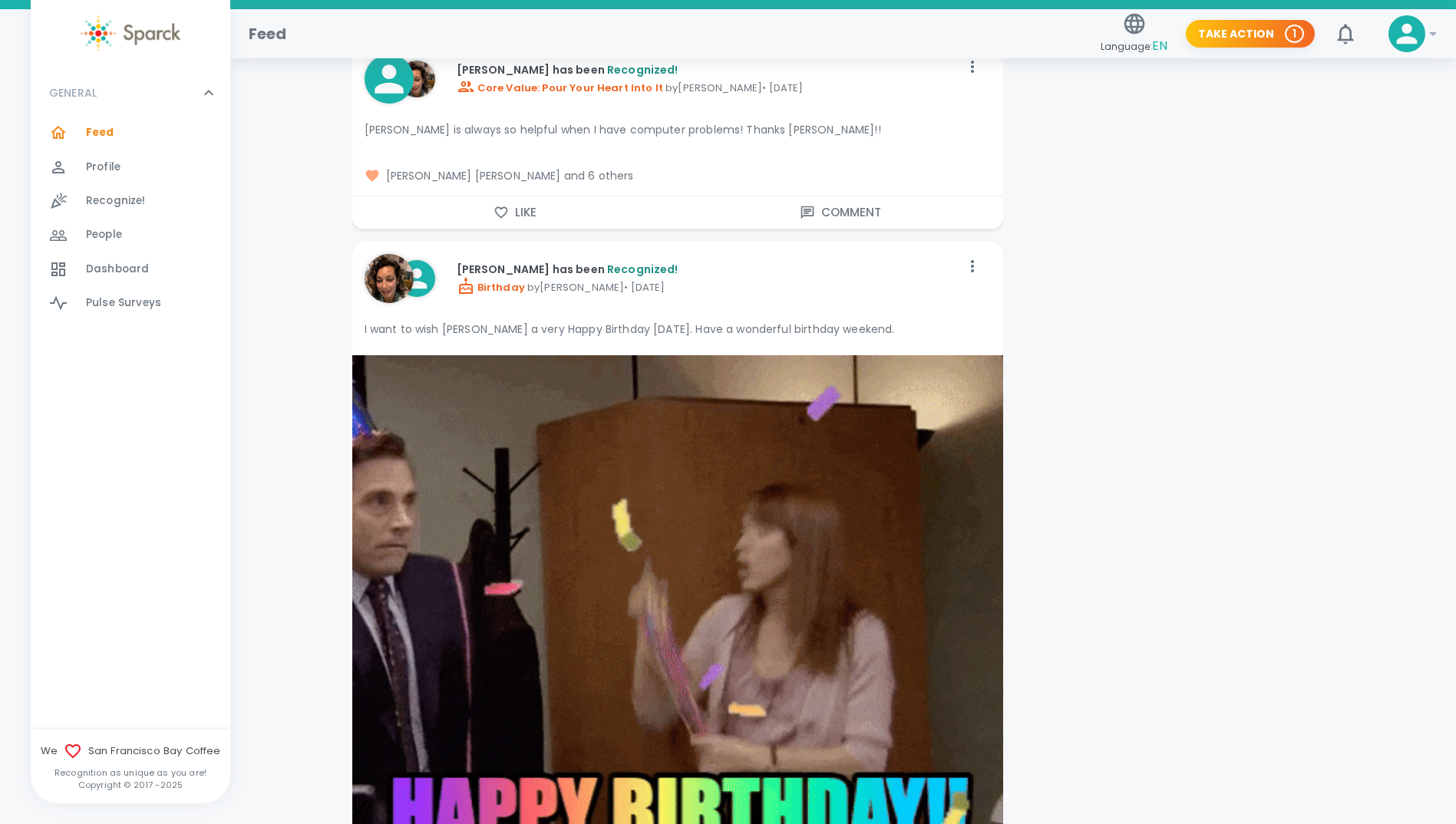
click at [396, 254] on img at bounding box center [389, 279] width 49 height 49
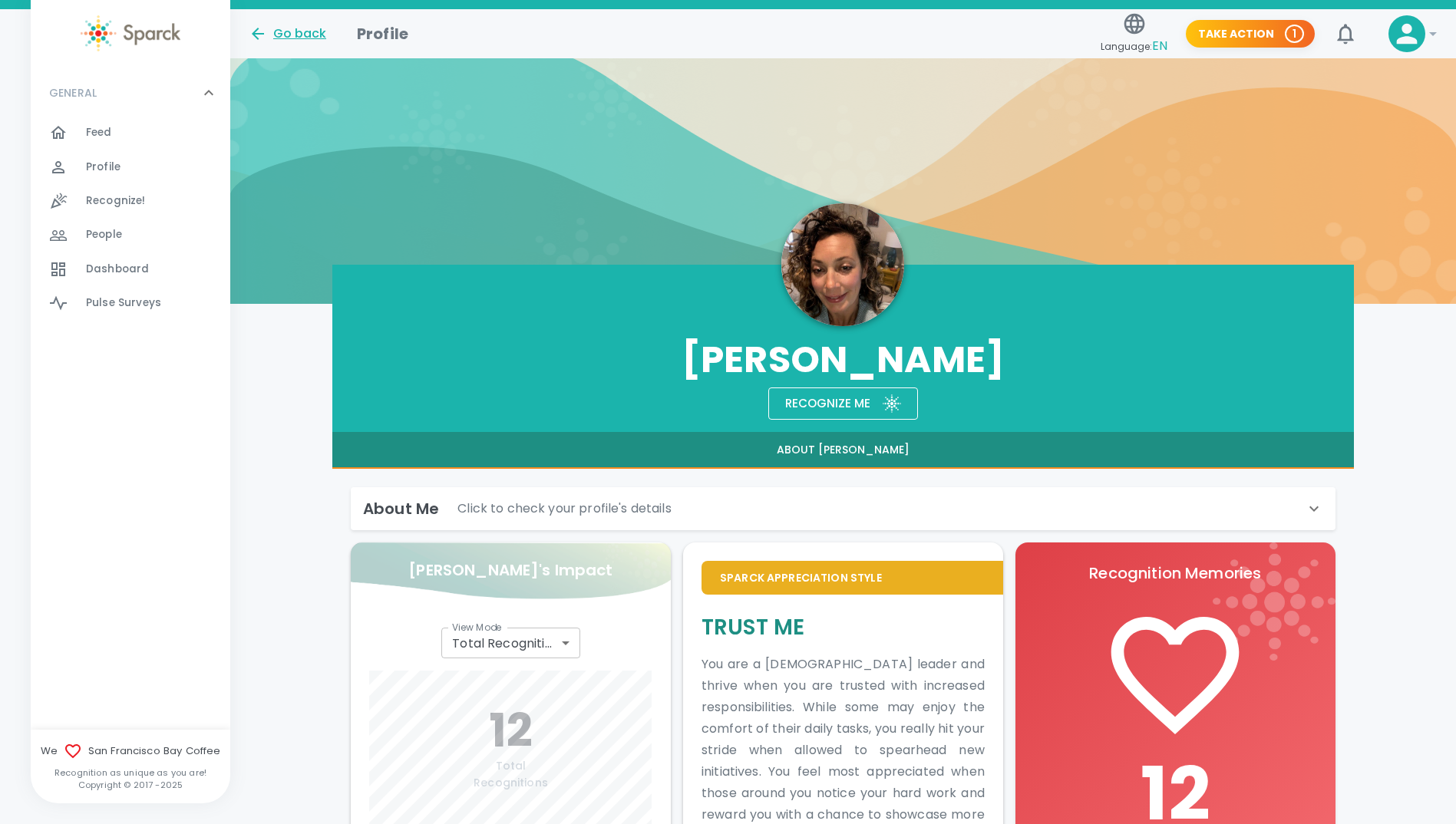
click at [281, 34] on div "Go back" at bounding box center [288, 33] width 78 height 18
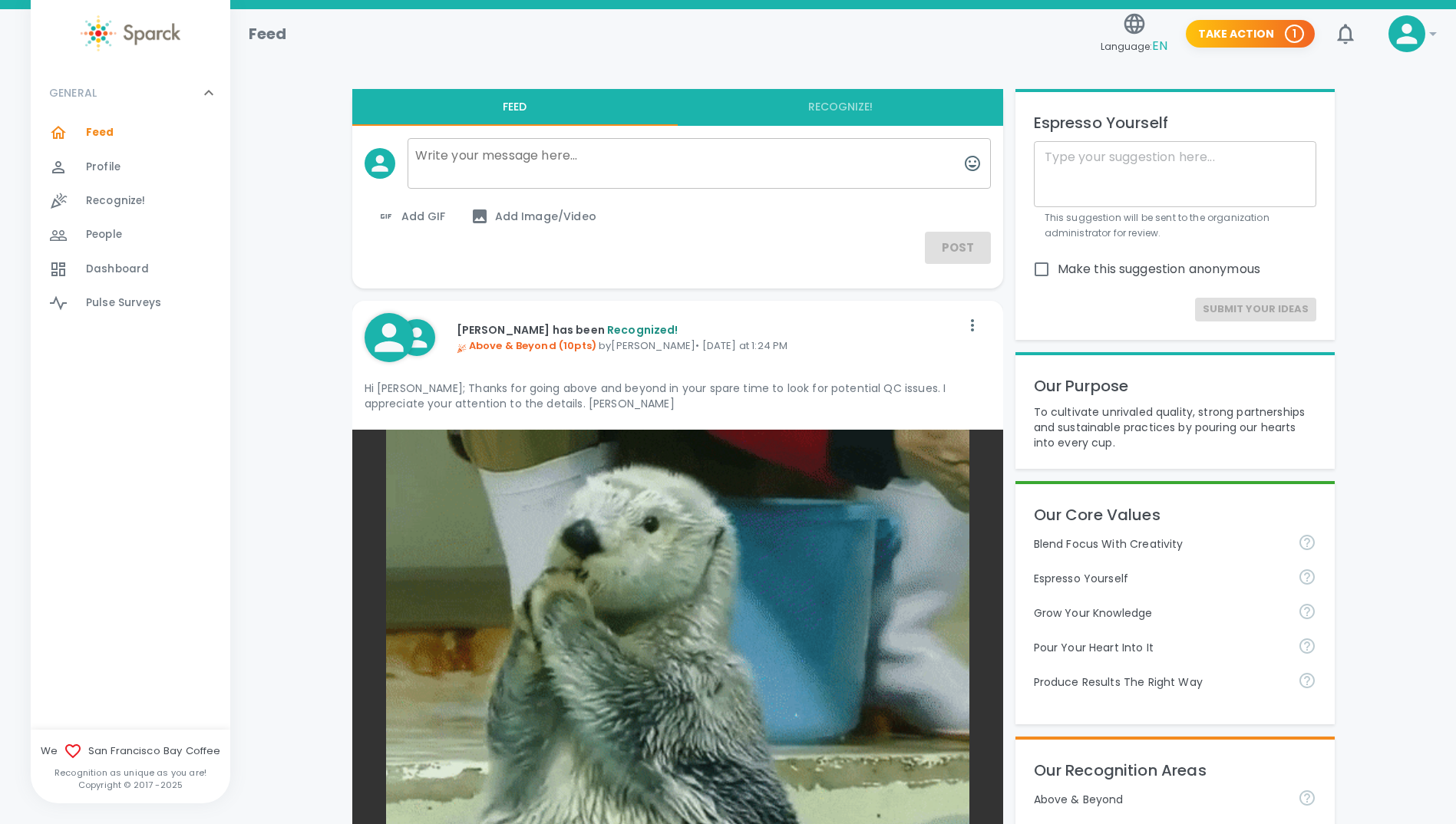
click at [118, 194] on span "Recognize!" at bounding box center [116, 201] width 60 height 15
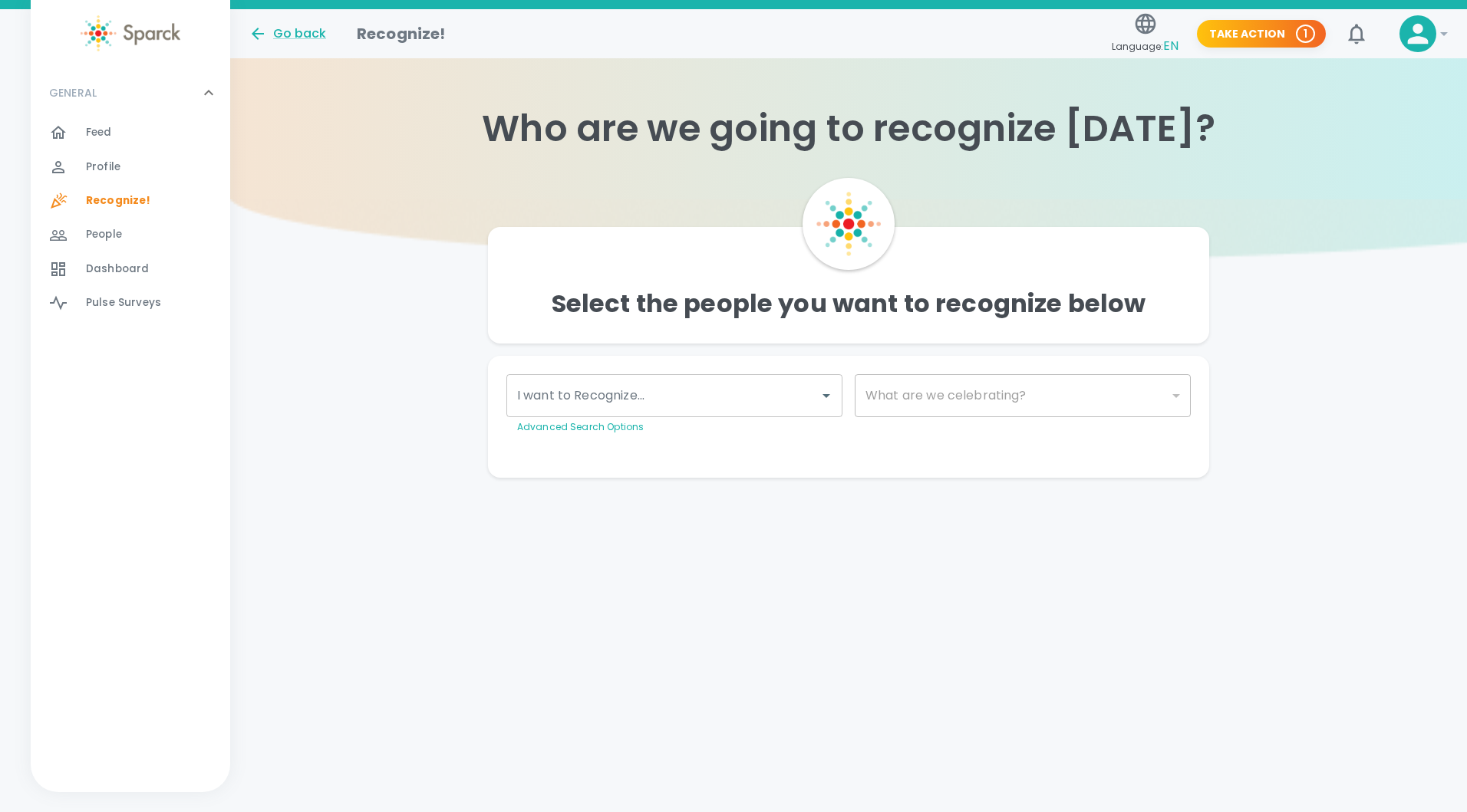
click at [133, 234] on div "People 0" at bounding box center [158, 234] width 144 height 22
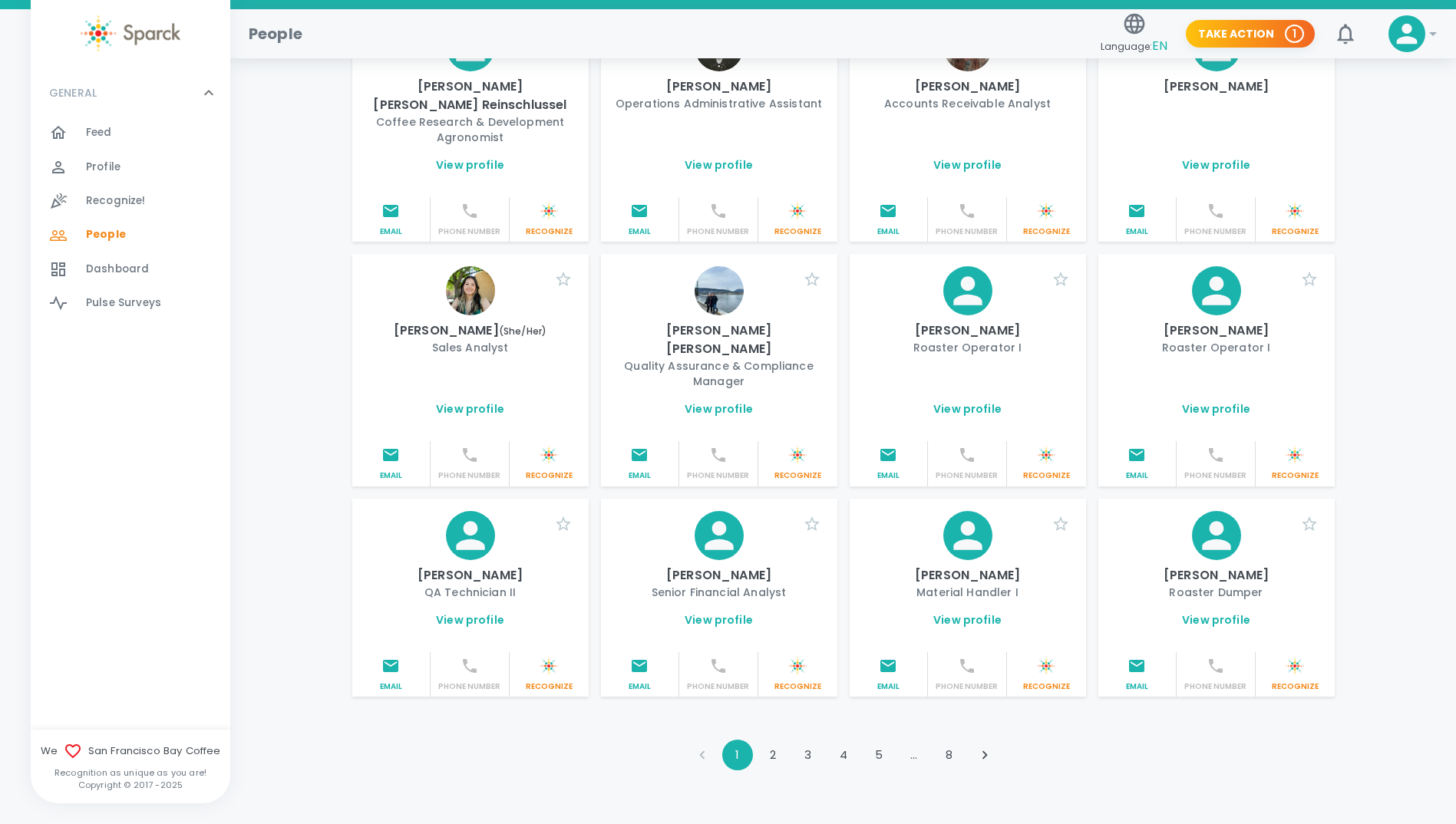
scroll to position [1545, 0]
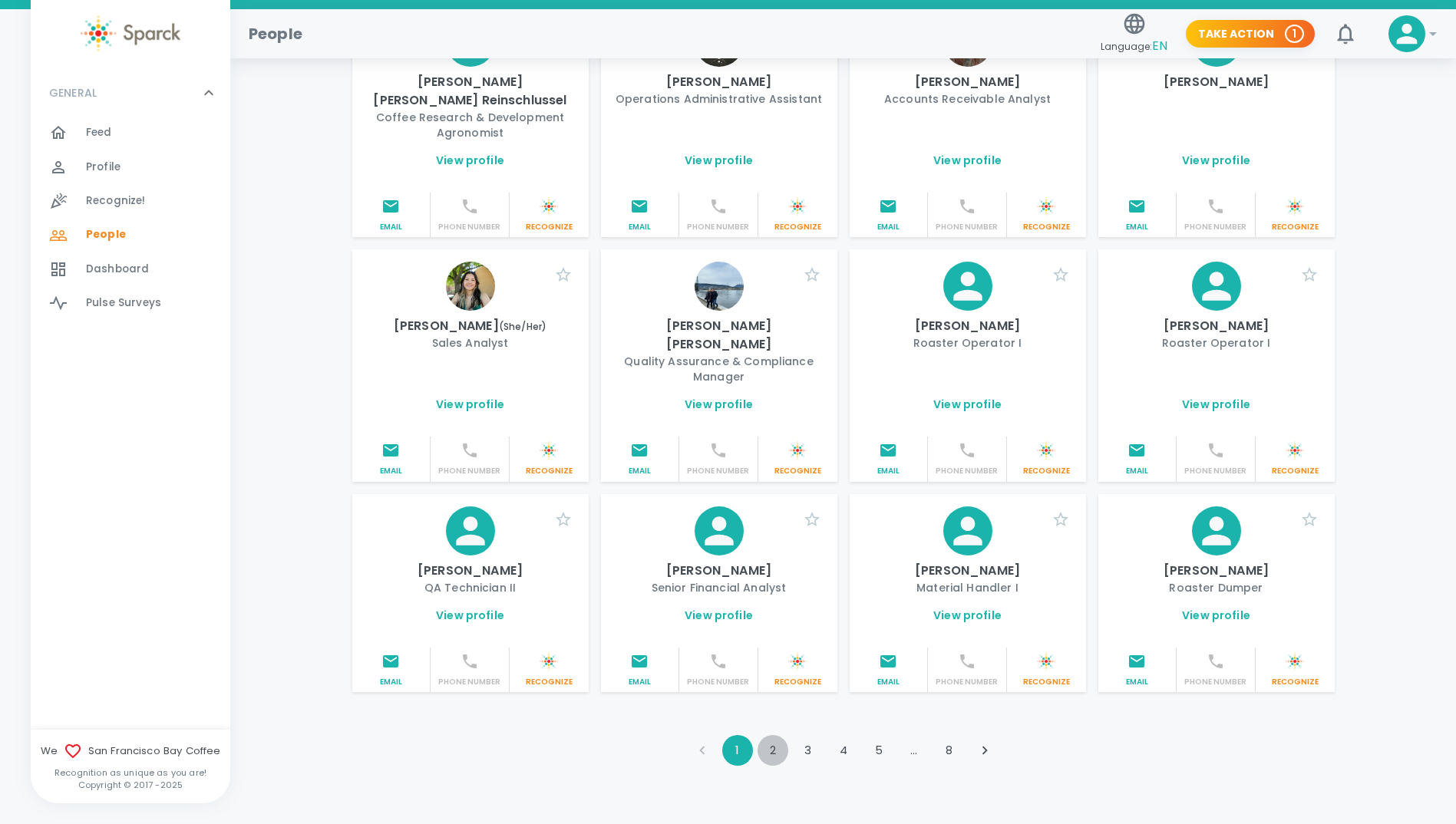
click at [779, 736] on button "2" at bounding box center [773, 751] width 30 height 30
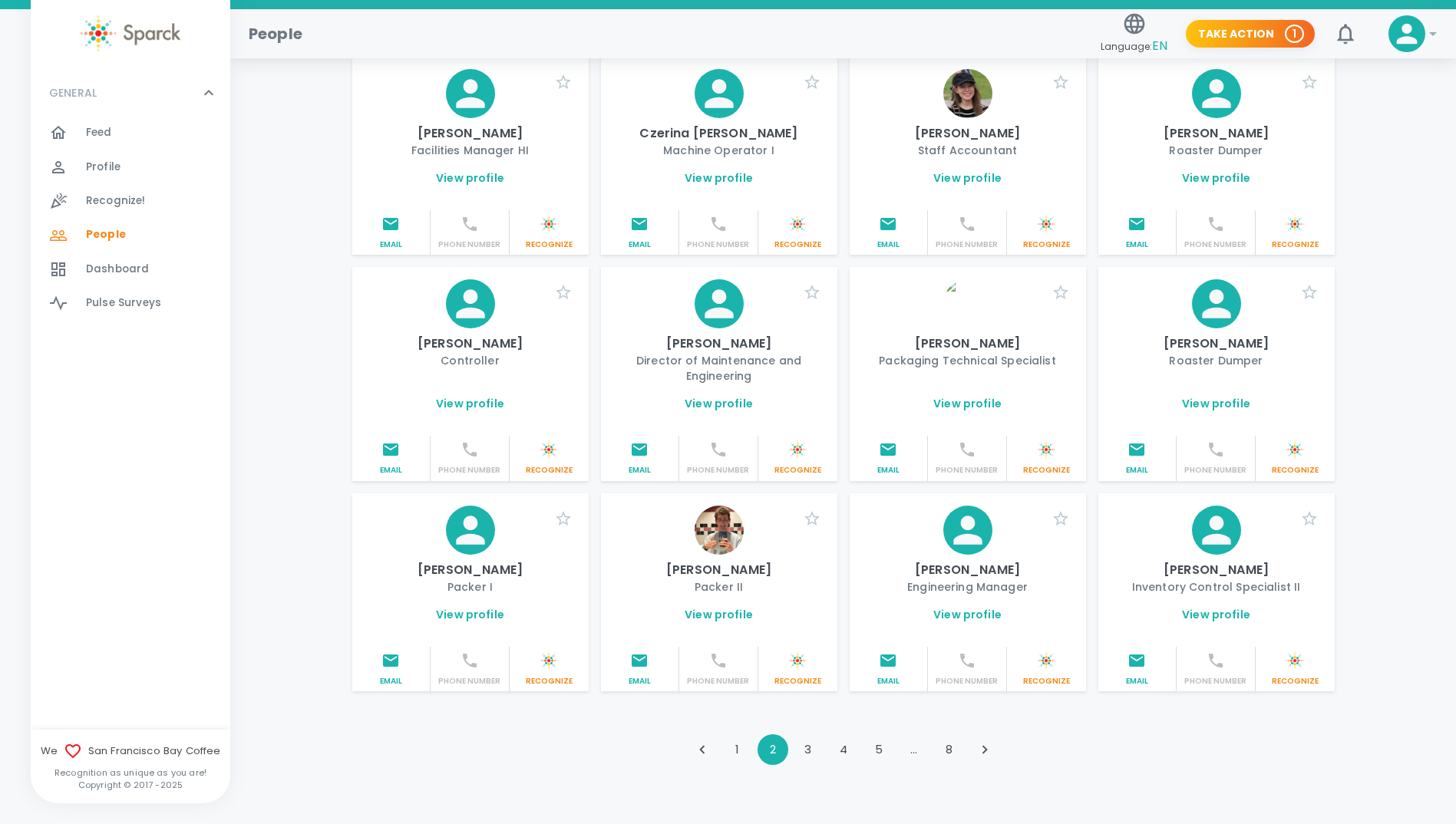
scroll to position [1496, 0]
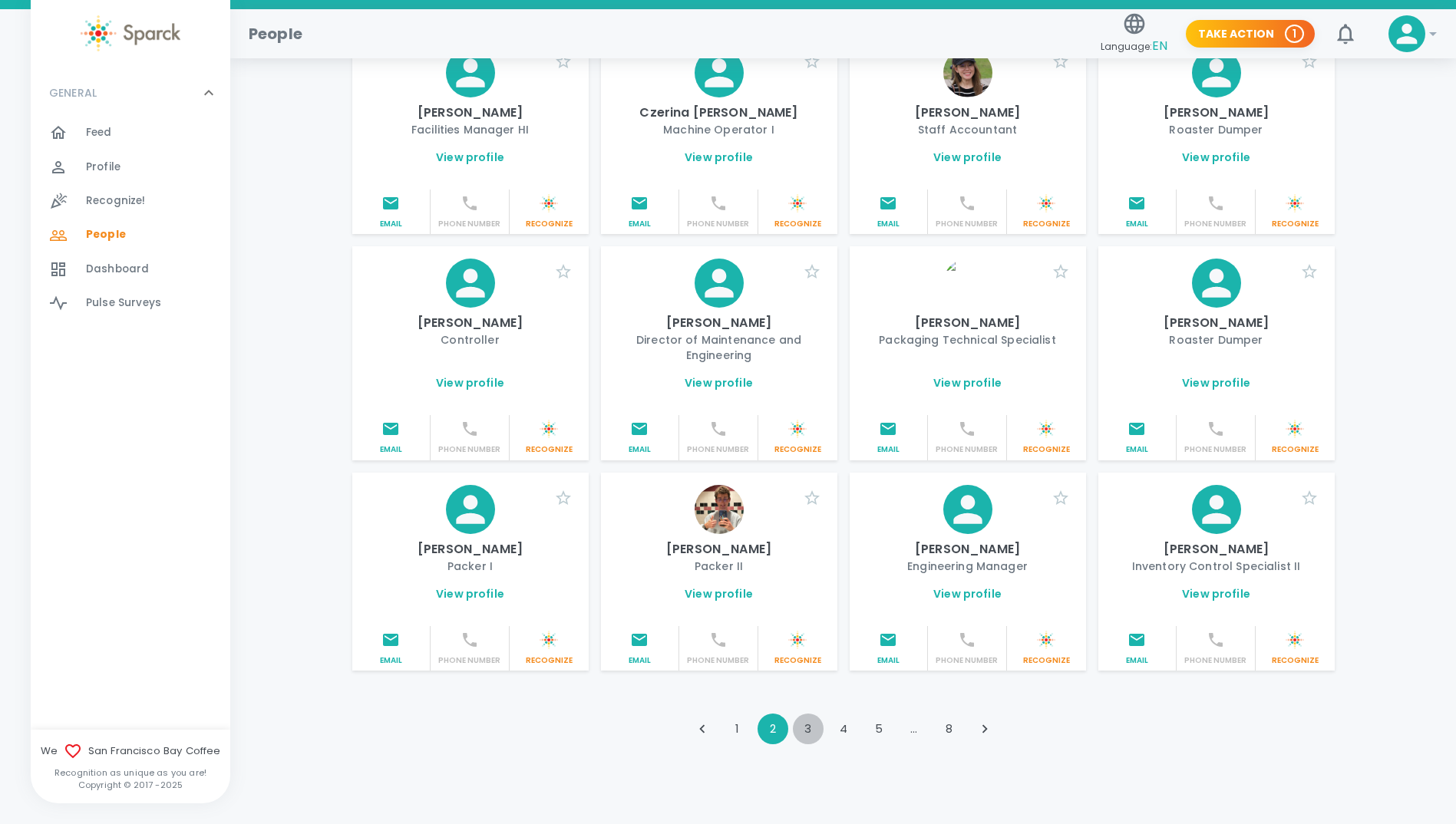
click at [801, 714] on button "3" at bounding box center [808, 729] width 30 height 30
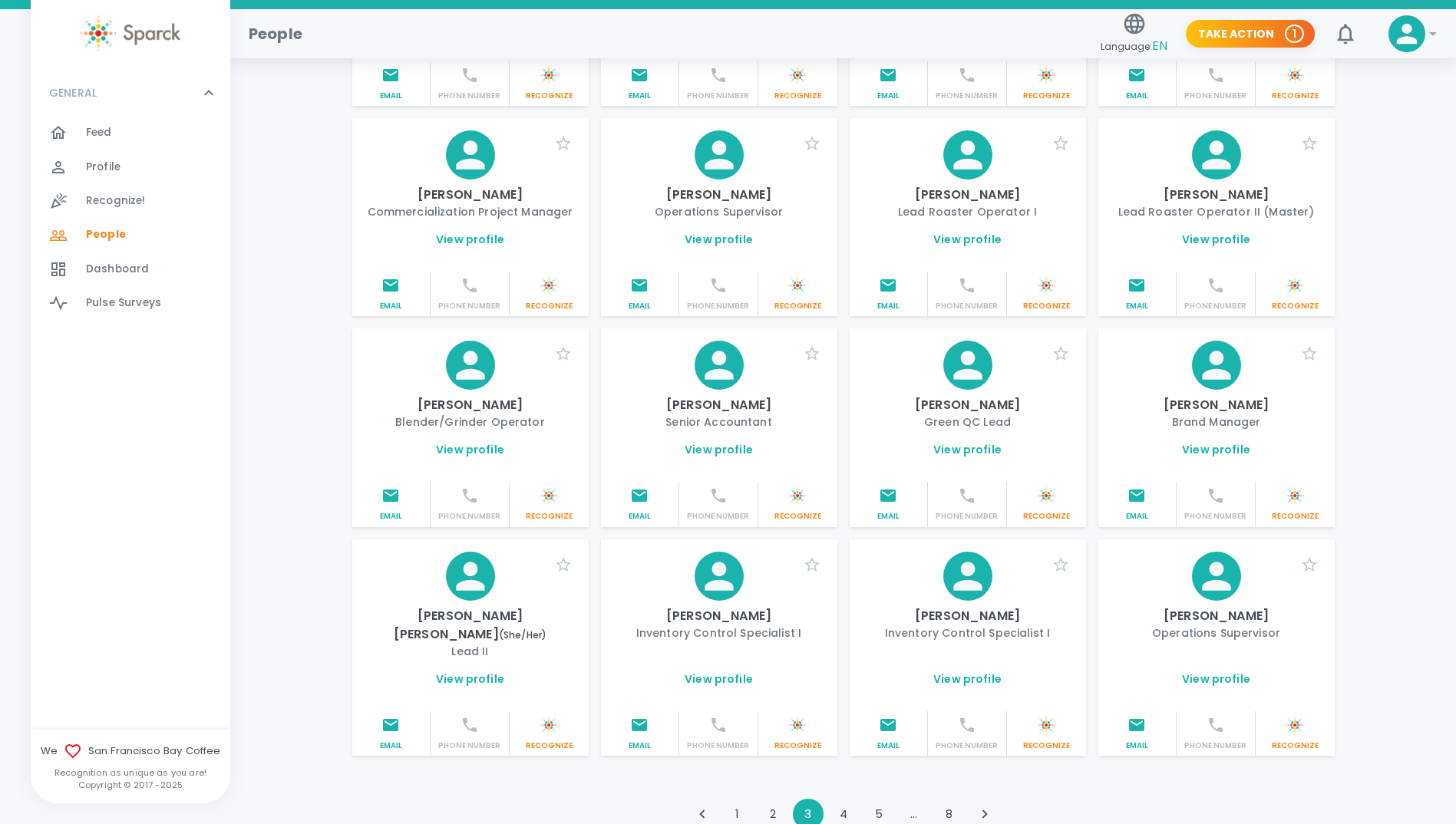
scroll to position [1481, 0]
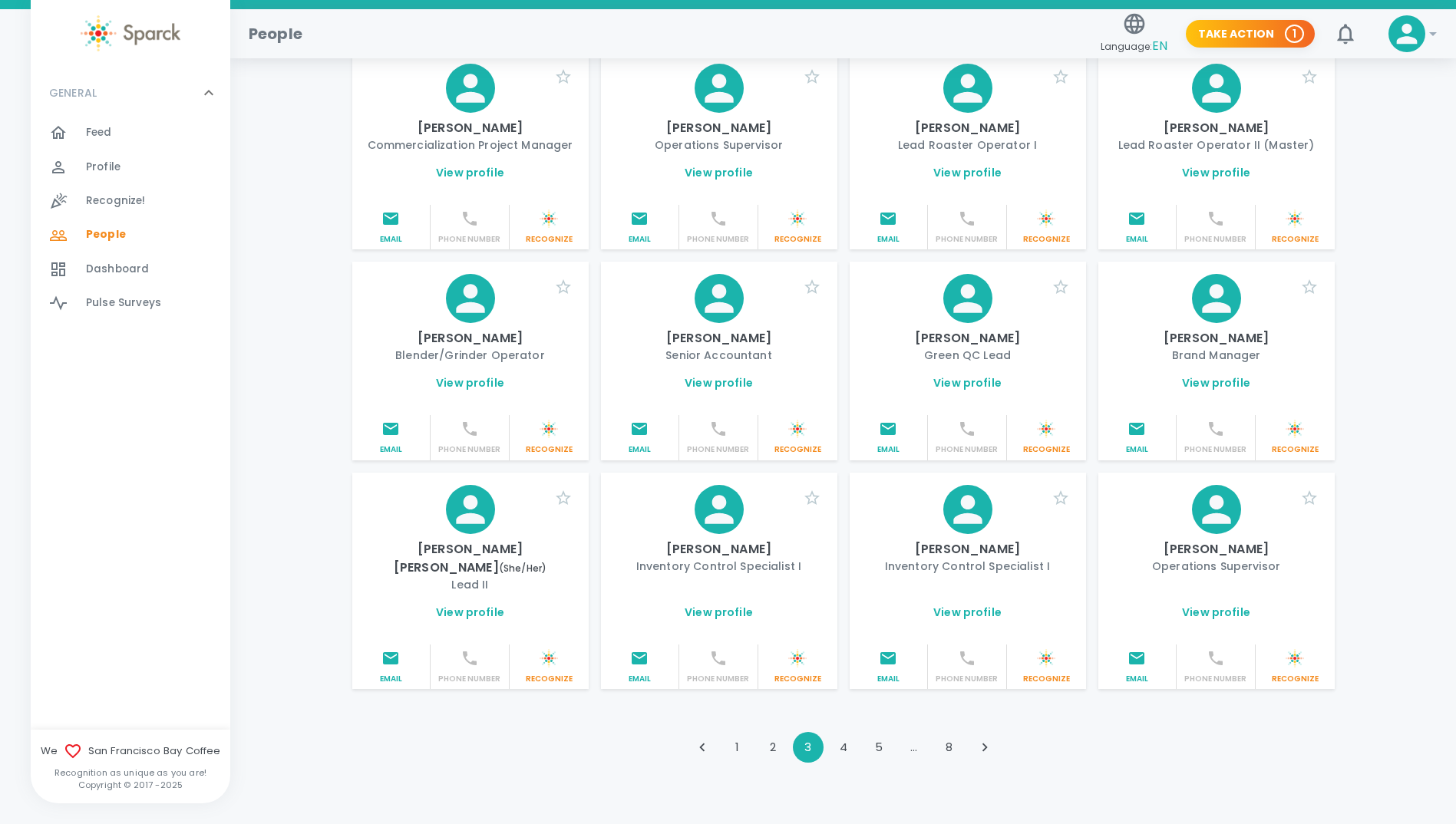
click at [843, 732] on button "4" at bounding box center [843, 747] width 30 height 30
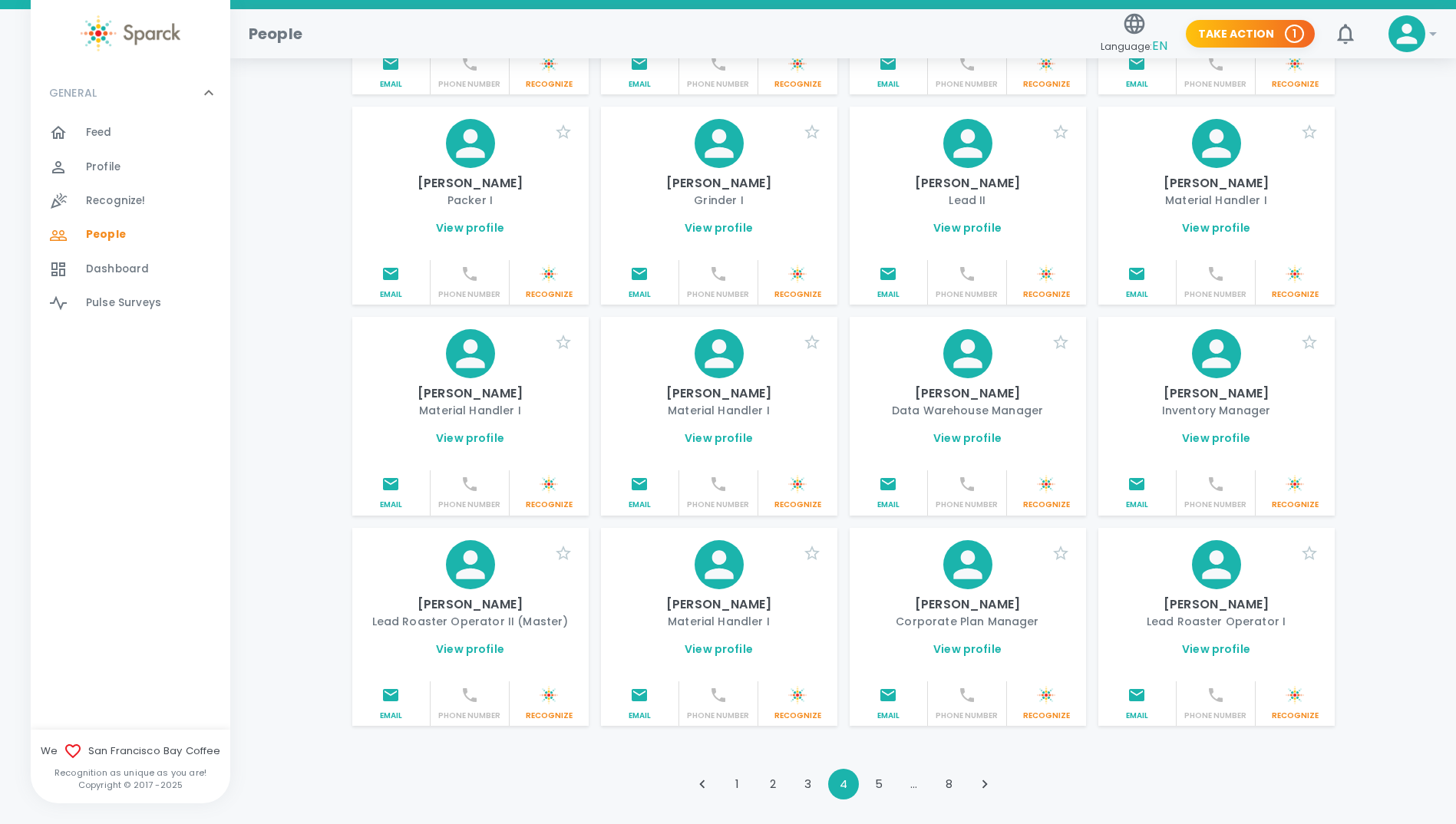
scroll to position [1496, 0]
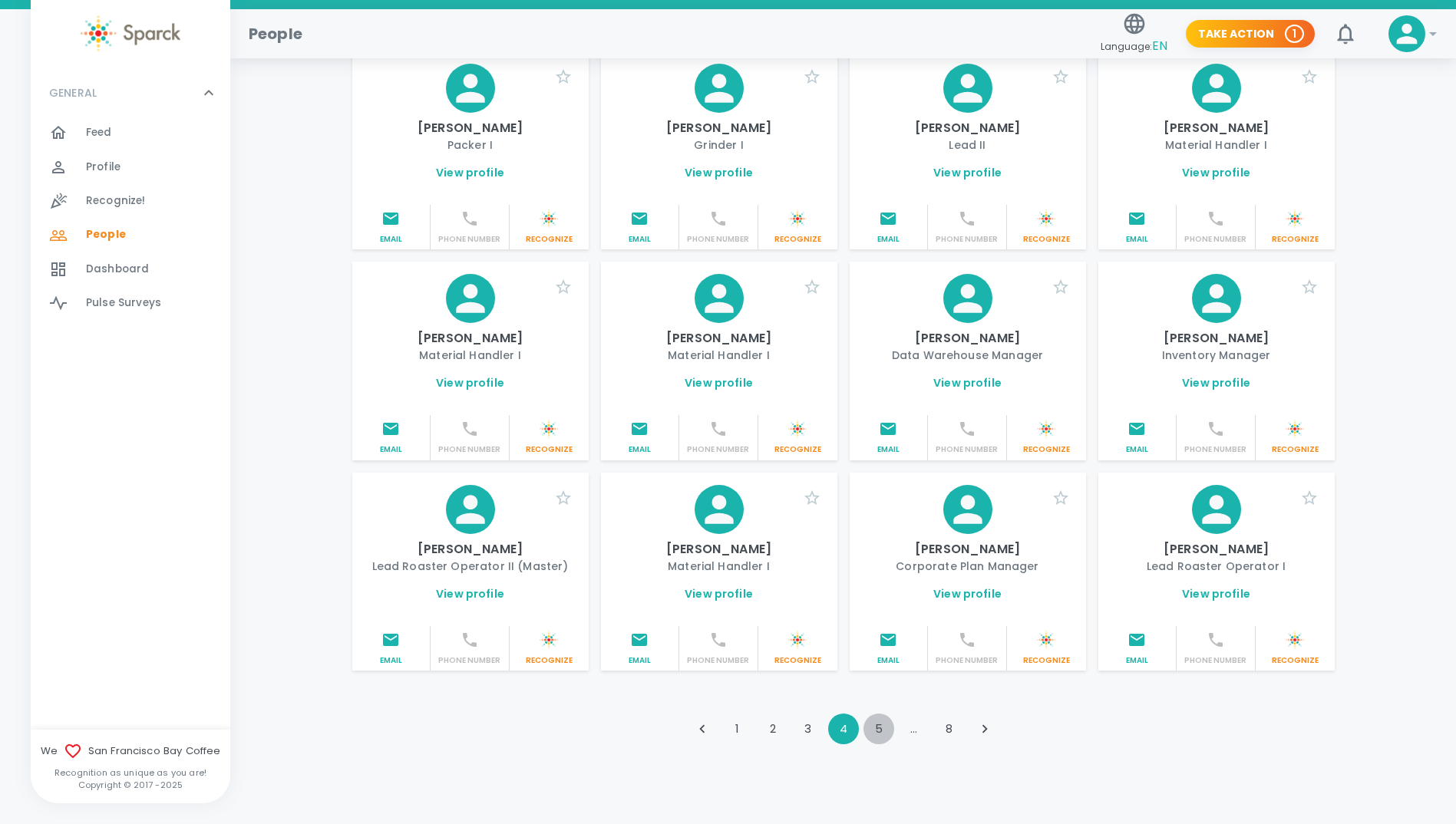
click at [871, 718] on button "5" at bounding box center [879, 729] width 30 height 30
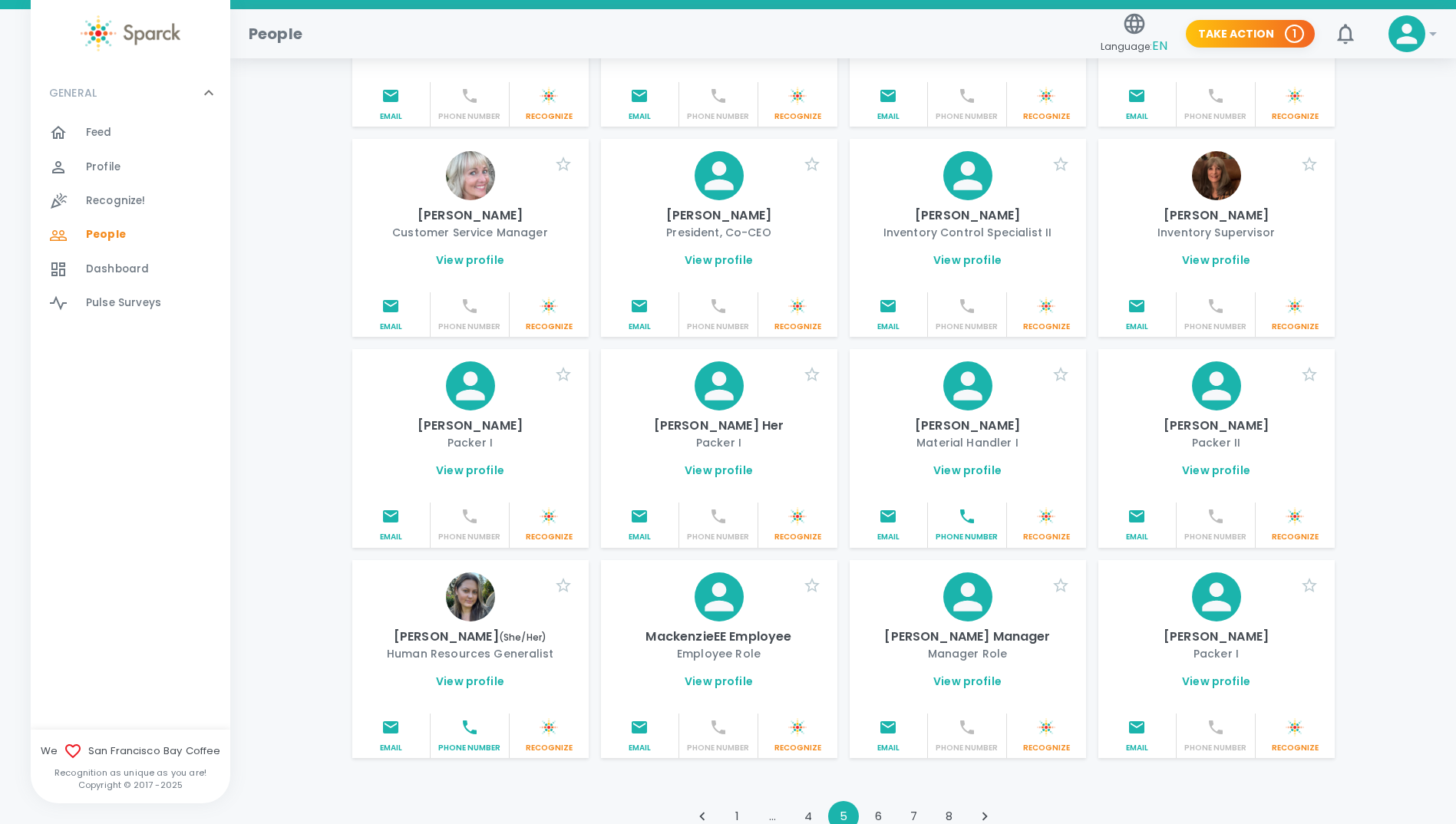
scroll to position [1481, 0]
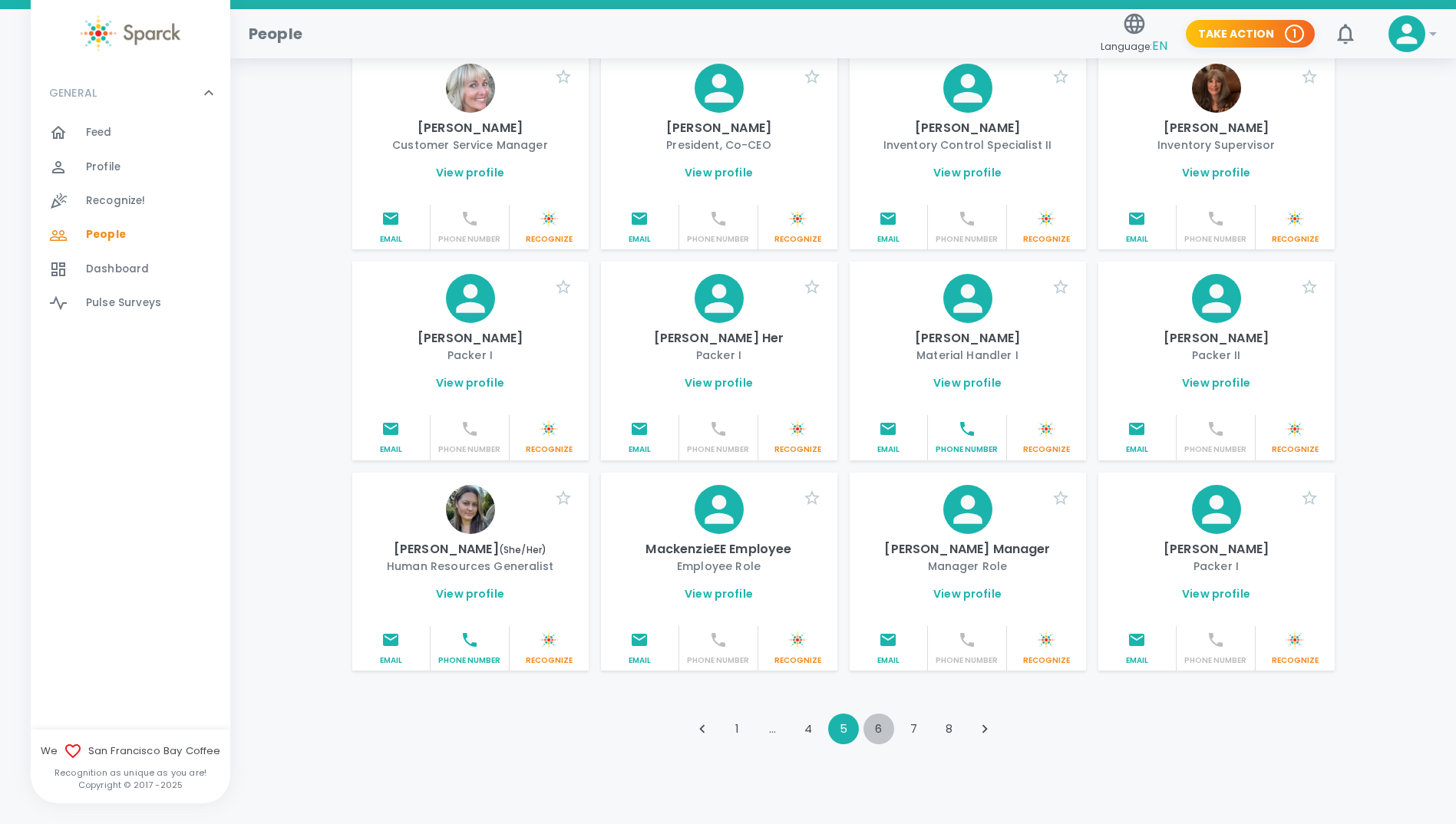
click at [883, 714] on button "6" at bounding box center [879, 729] width 30 height 30
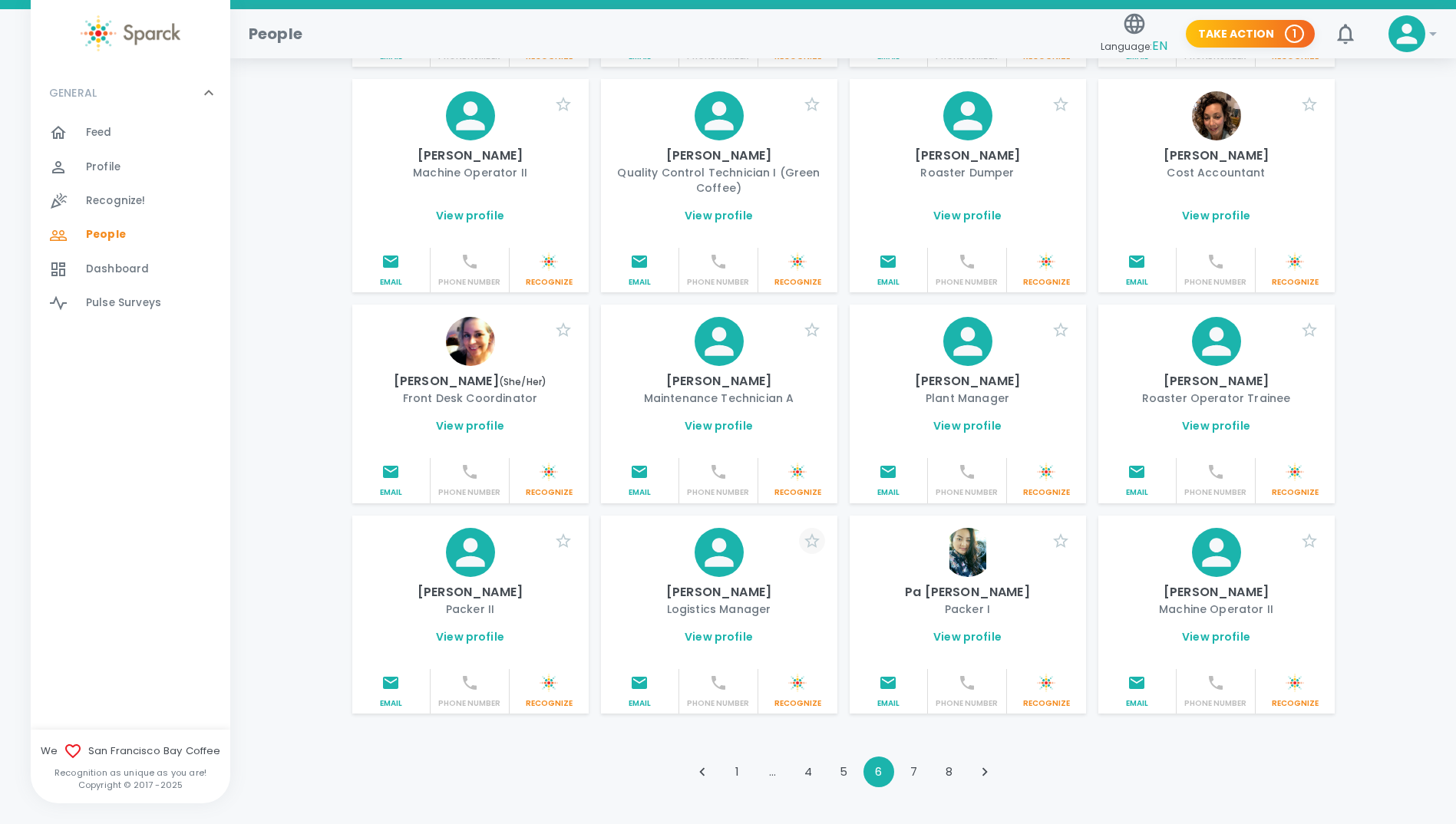
scroll to position [1526, 0]
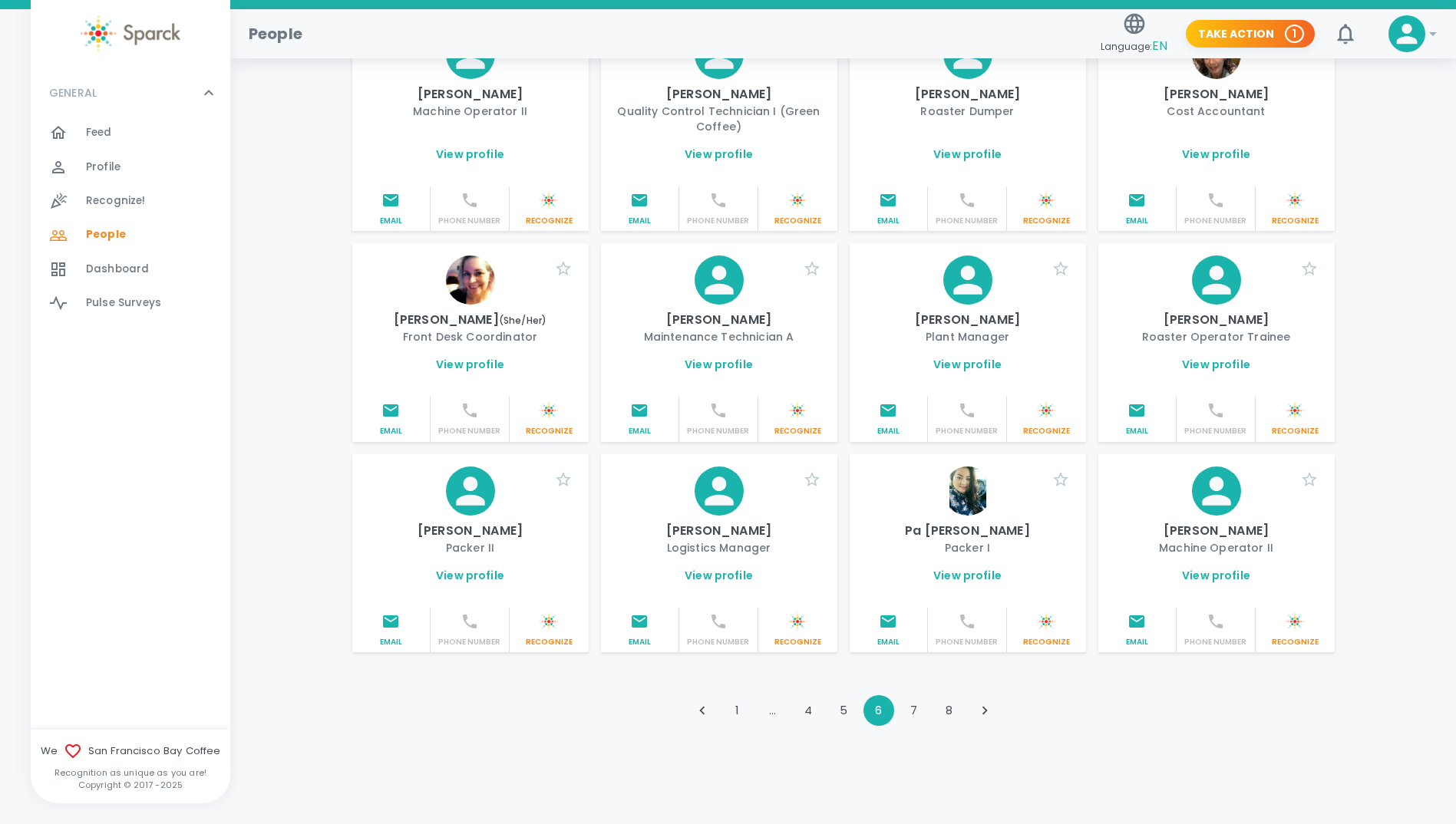
click at [920, 715] on button "7" at bounding box center [914, 710] width 30 height 30
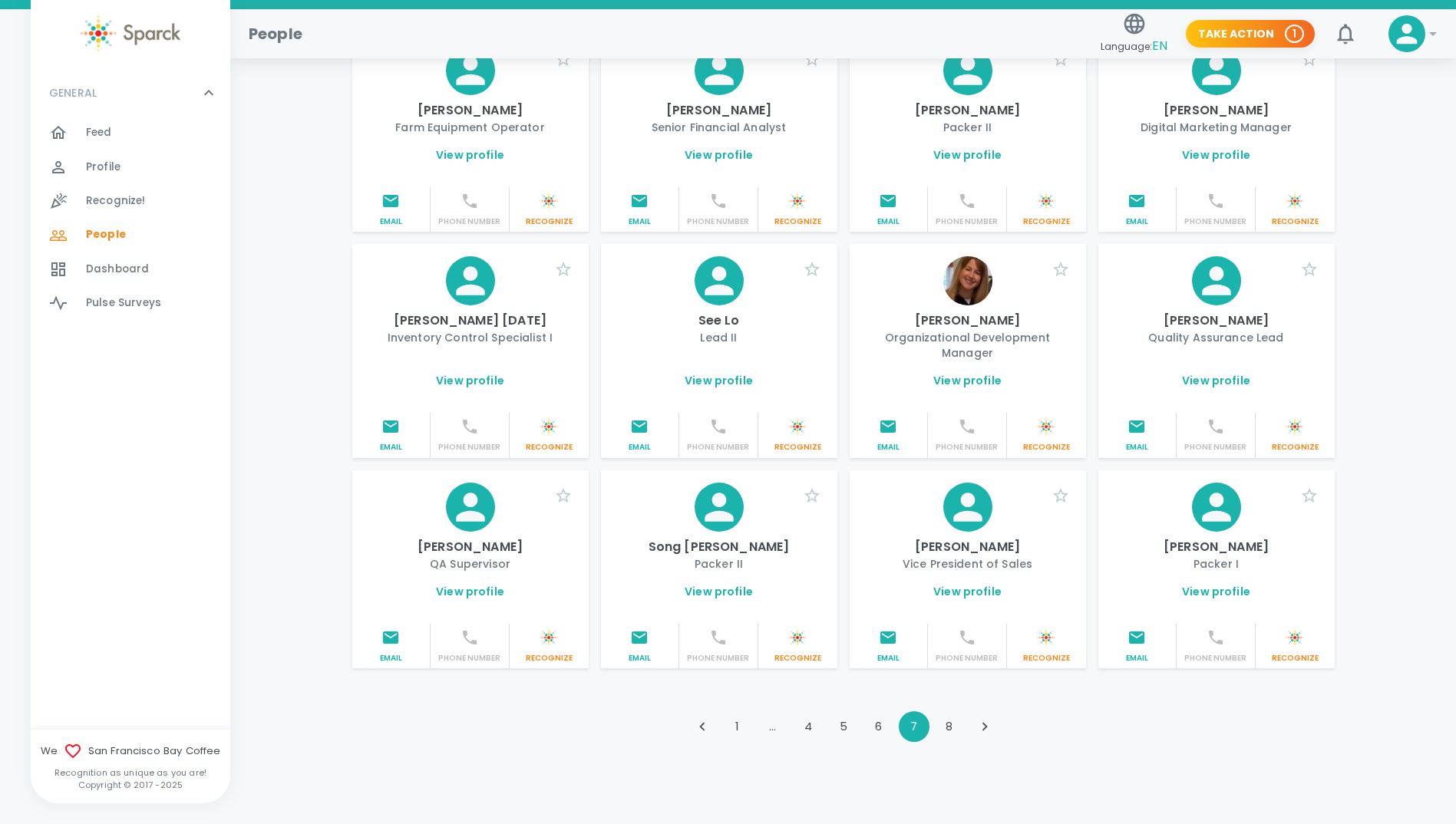
scroll to position [1481, 0]
click at [958, 714] on button "8" at bounding box center [949, 726] width 30 height 30
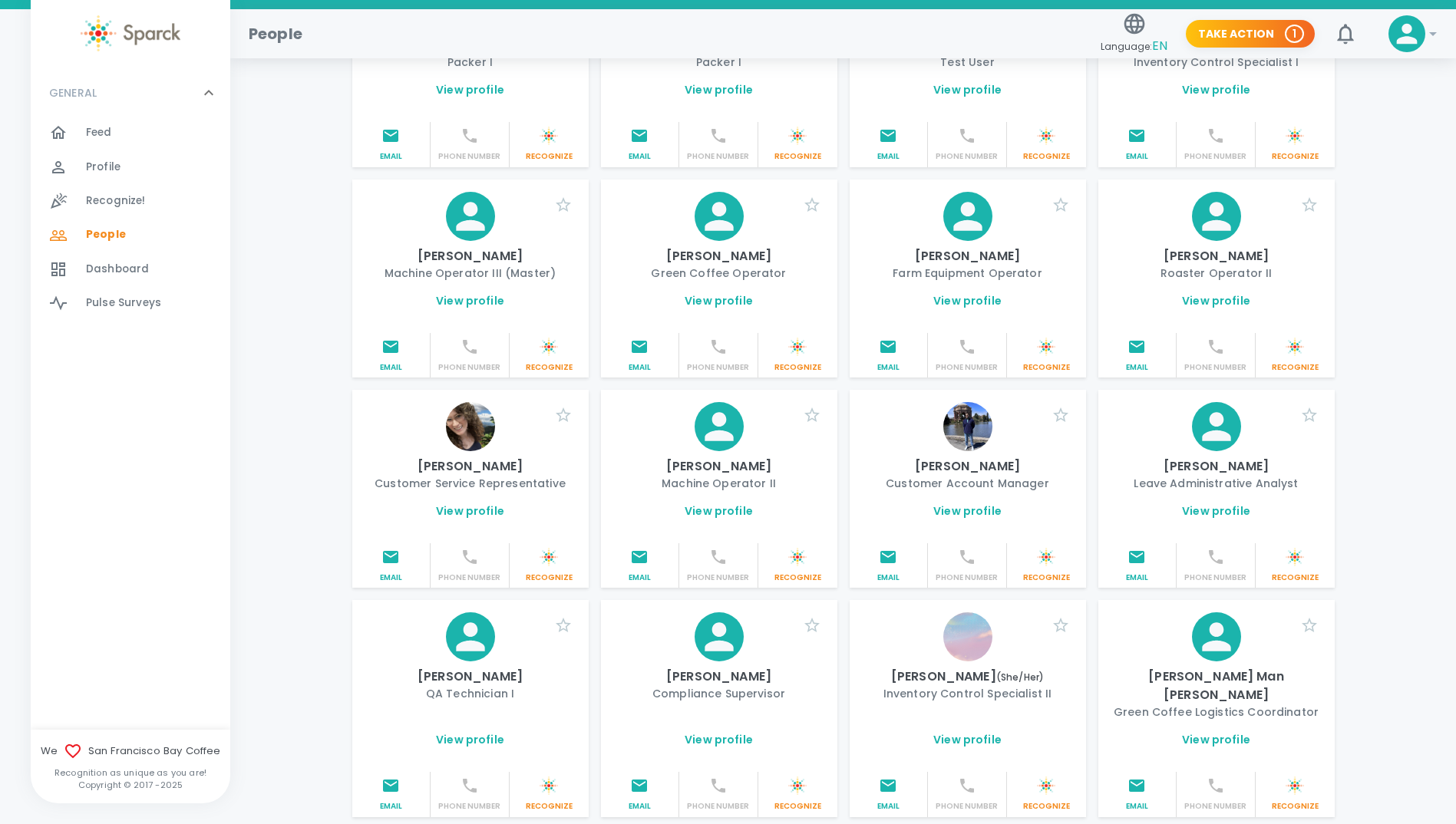
scroll to position [485, 0]
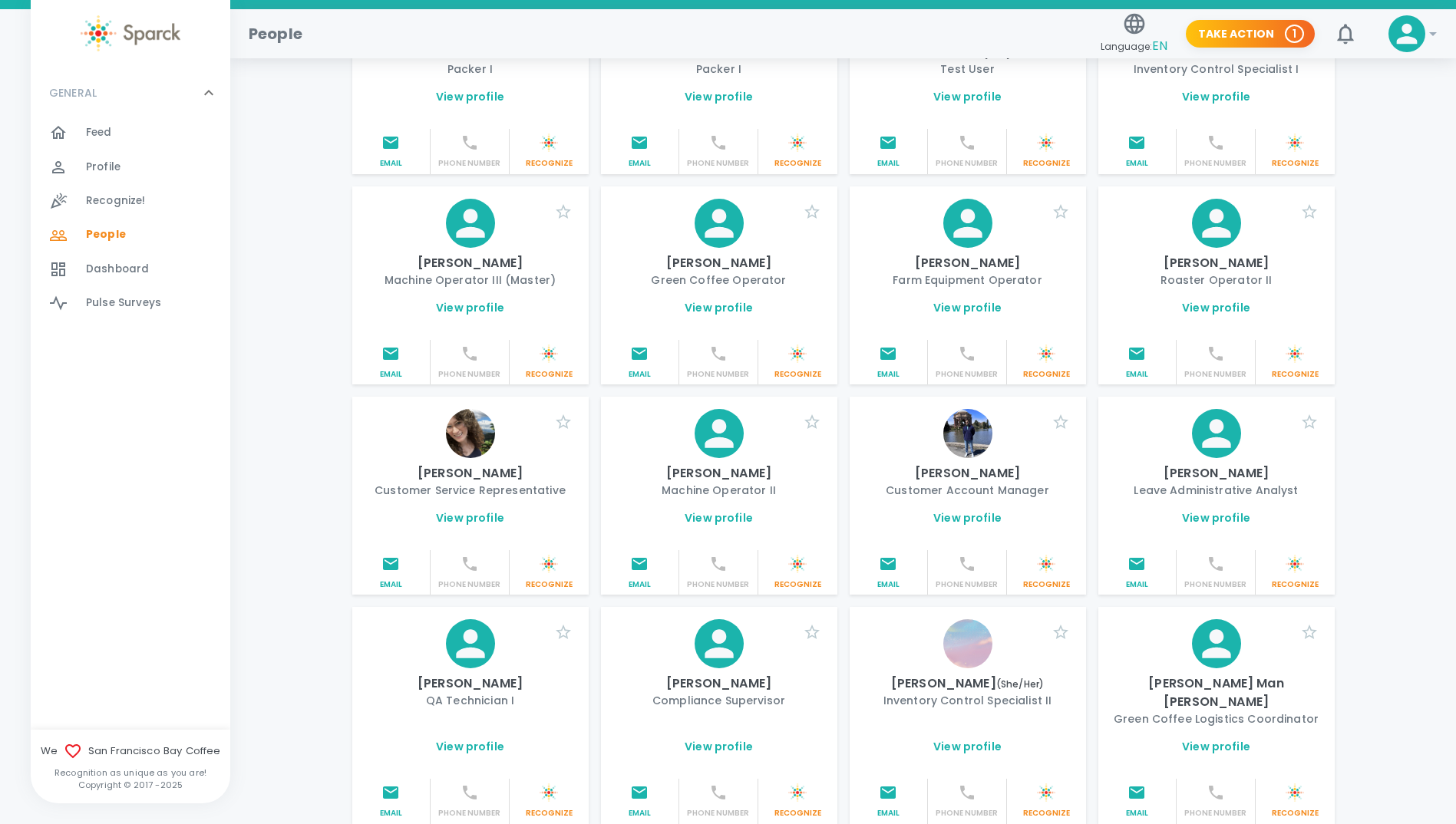
click at [488, 449] on img at bounding box center [471, 434] width 49 height 49
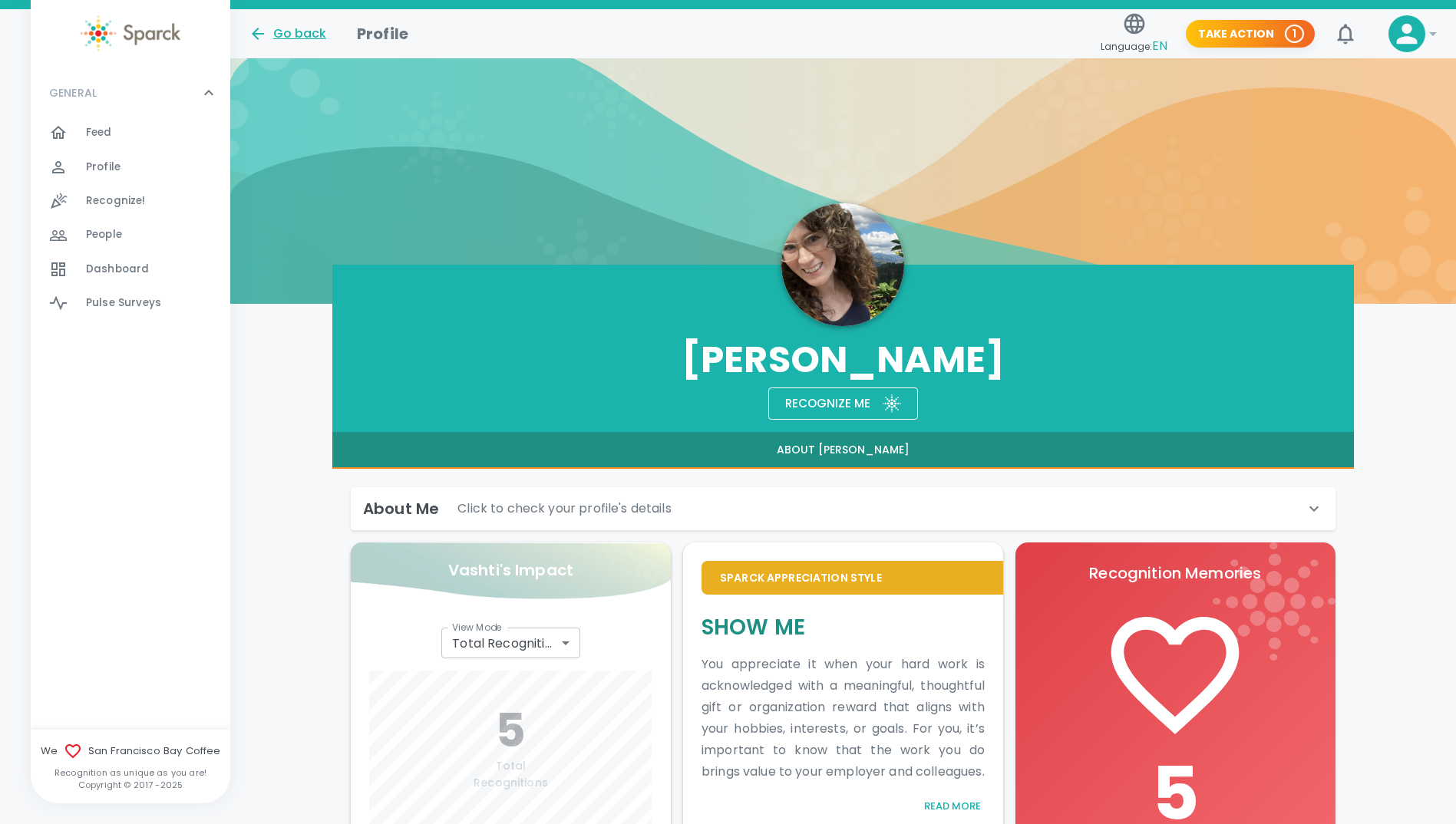
click at [271, 29] on div "Go back" at bounding box center [288, 33] width 78 height 18
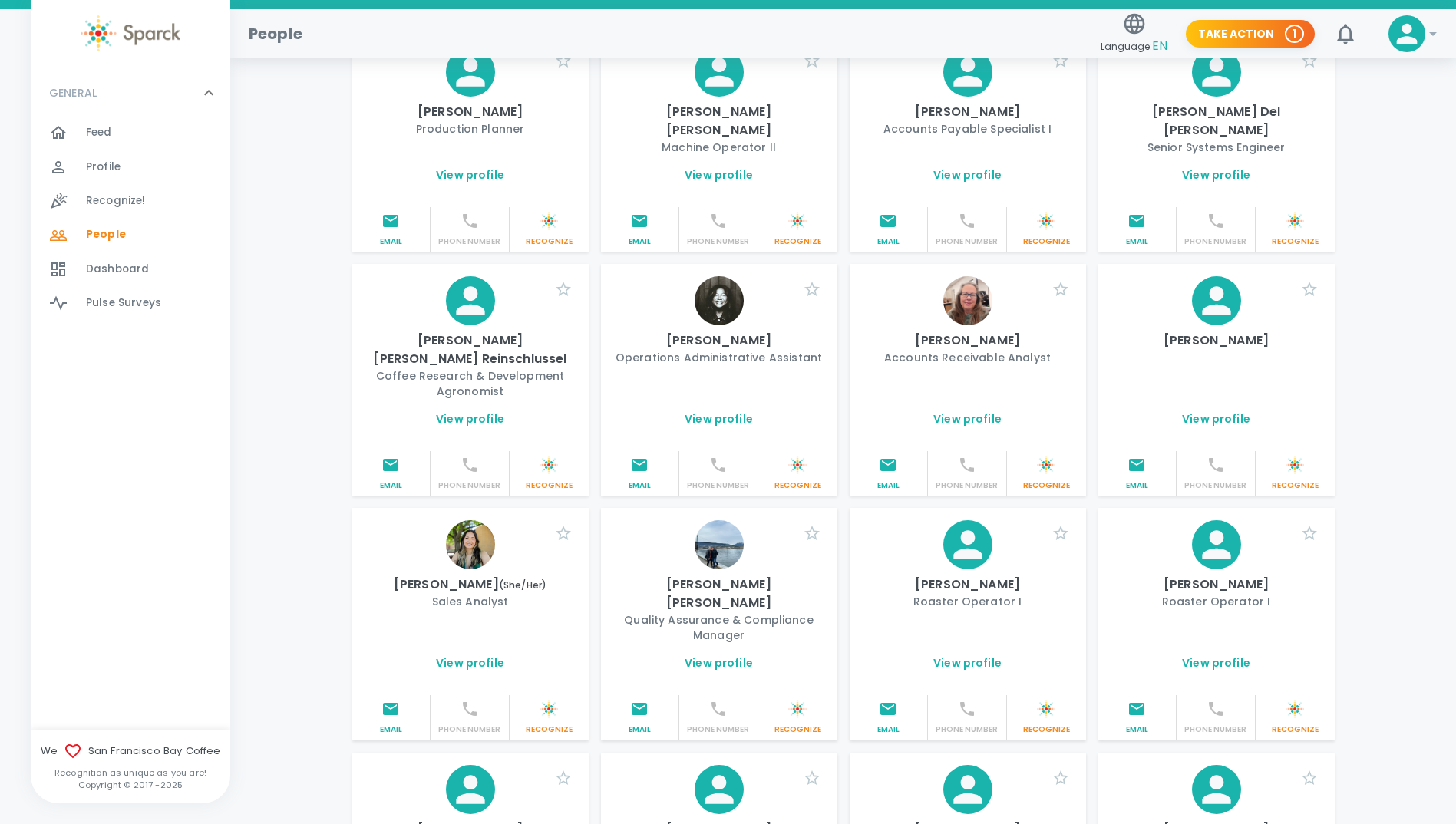
scroll to position [1381, 0]
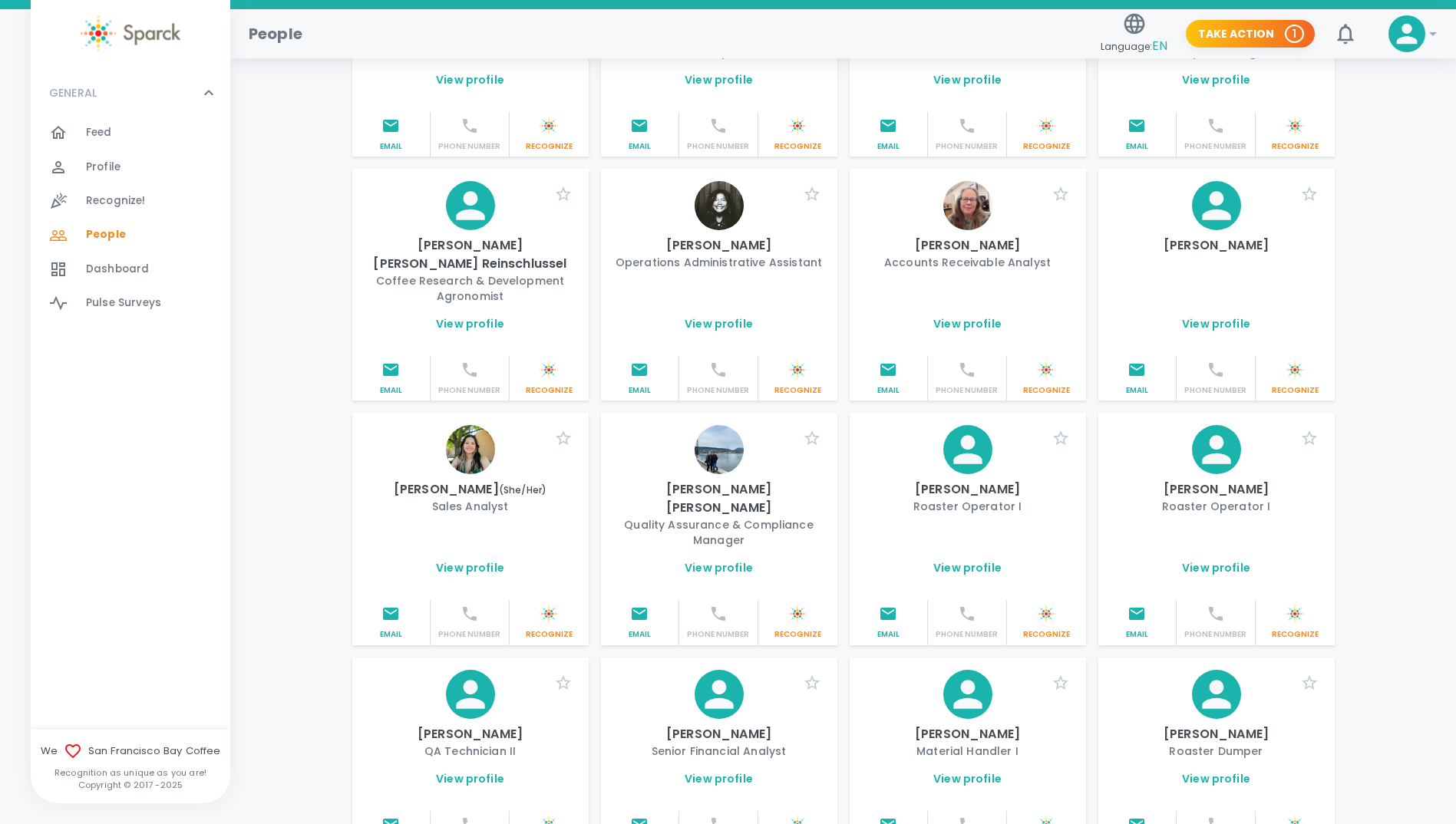
click at [714, 190] on img at bounding box center [719, 206] width 49 height 49
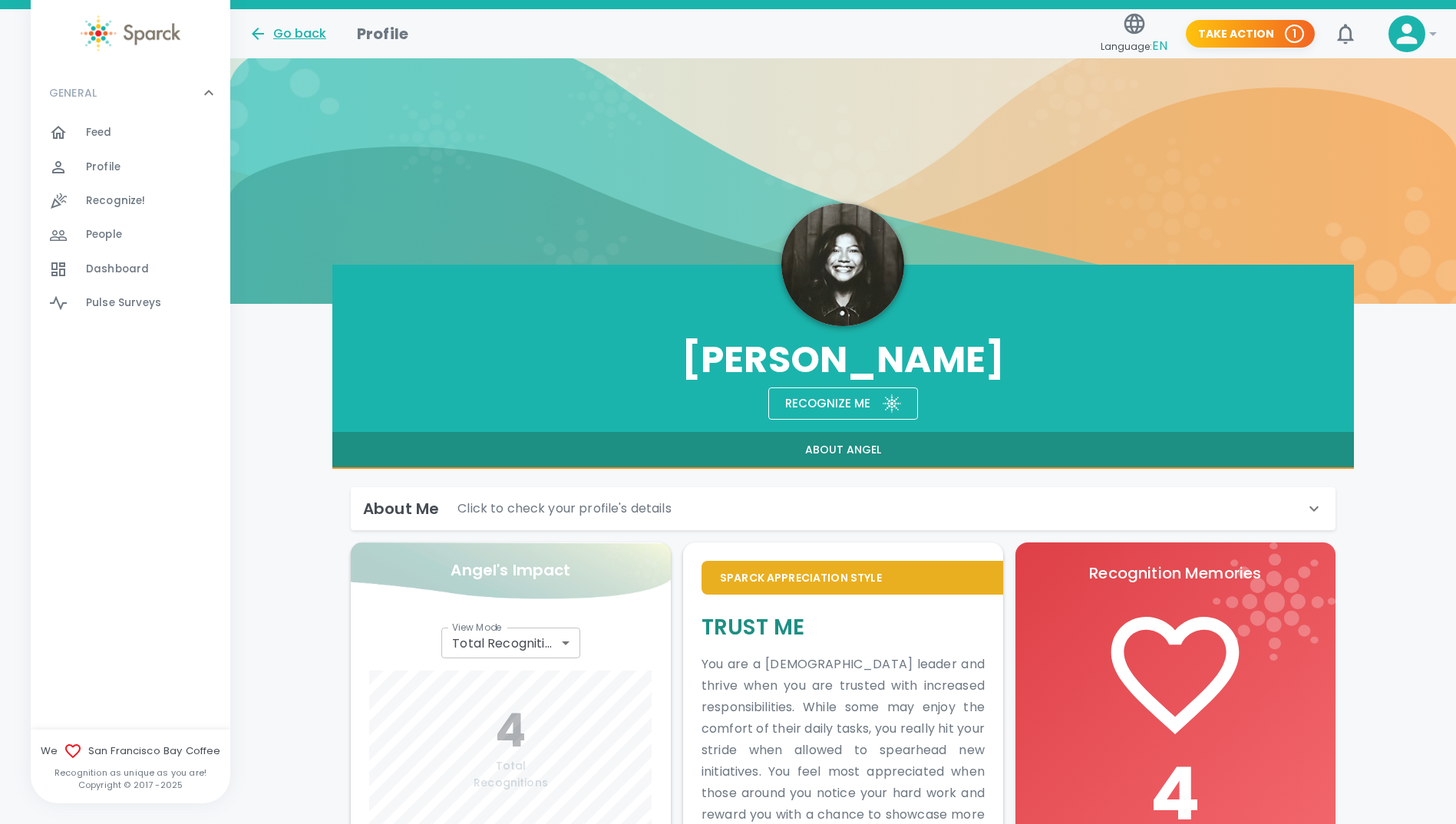
click at [261, 32] on icon at bounding box center [257, 33] width 18 height 18
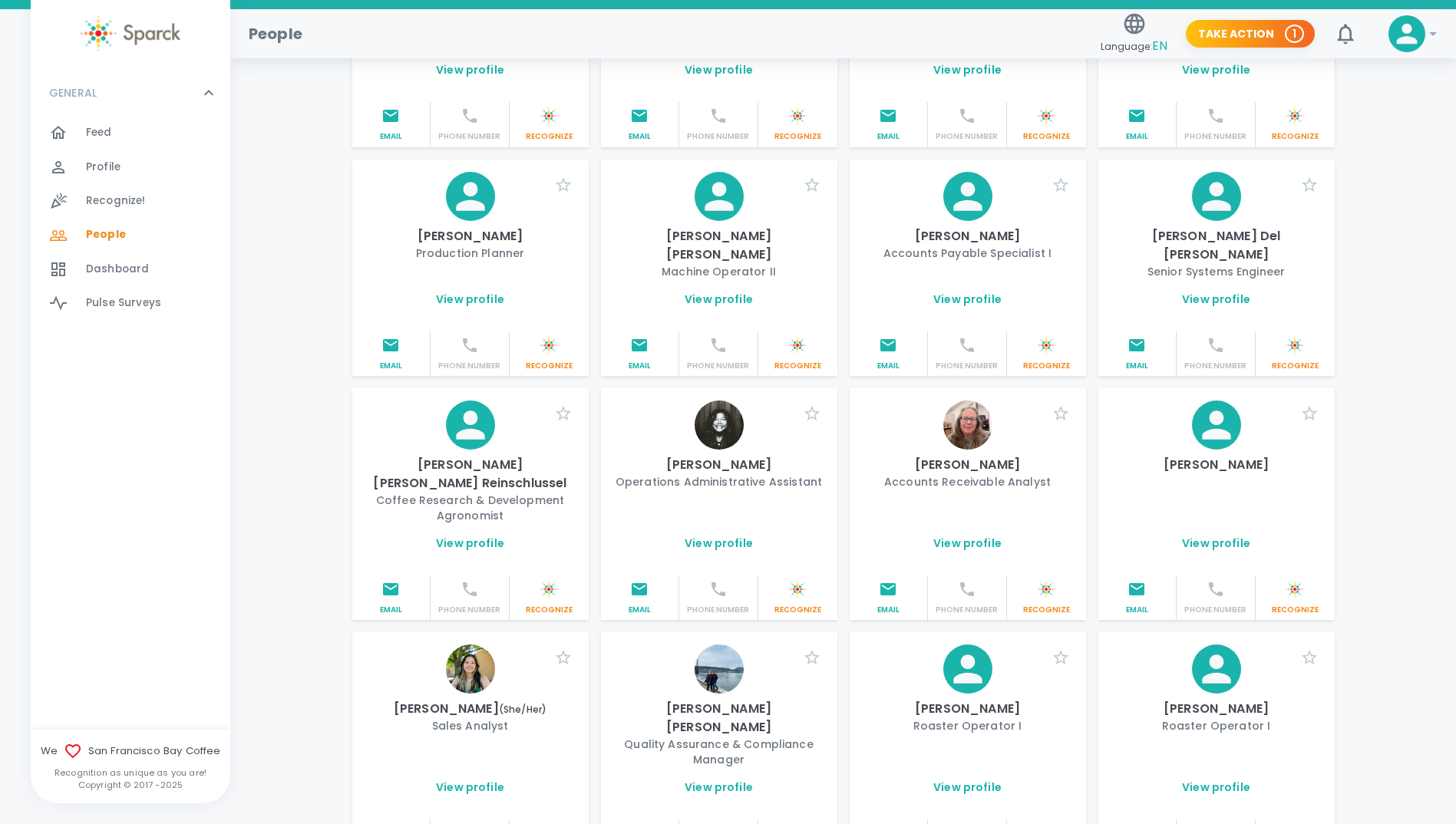
scroll to position [1228, 0]
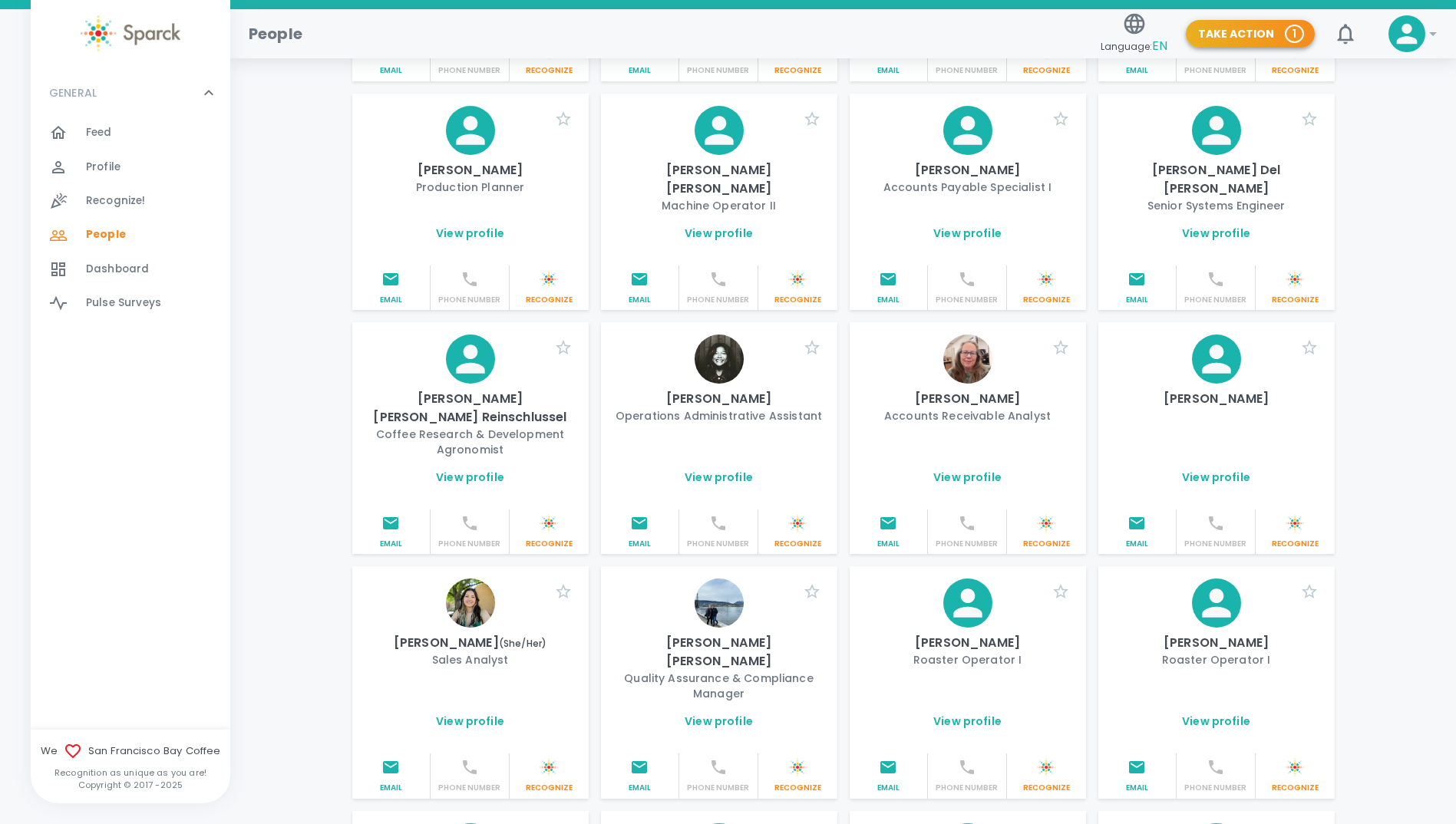
click at [1220, 32] on button "Take Action 1" at bounding box center [1250, 34] width 129 height 28
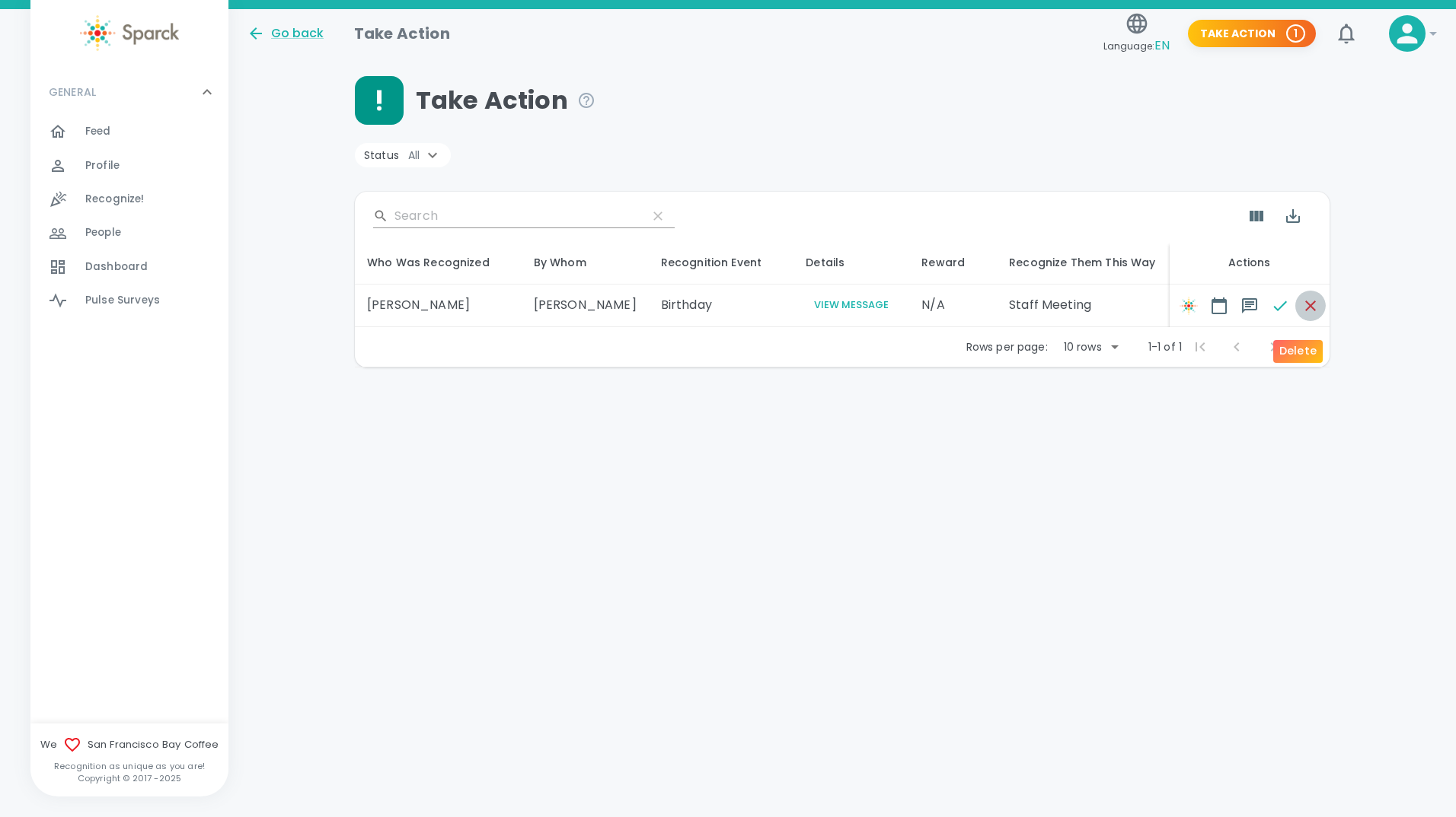
click at [1302, 312] on icon "button" at bounding box center [1310, 305] width 18 height 18
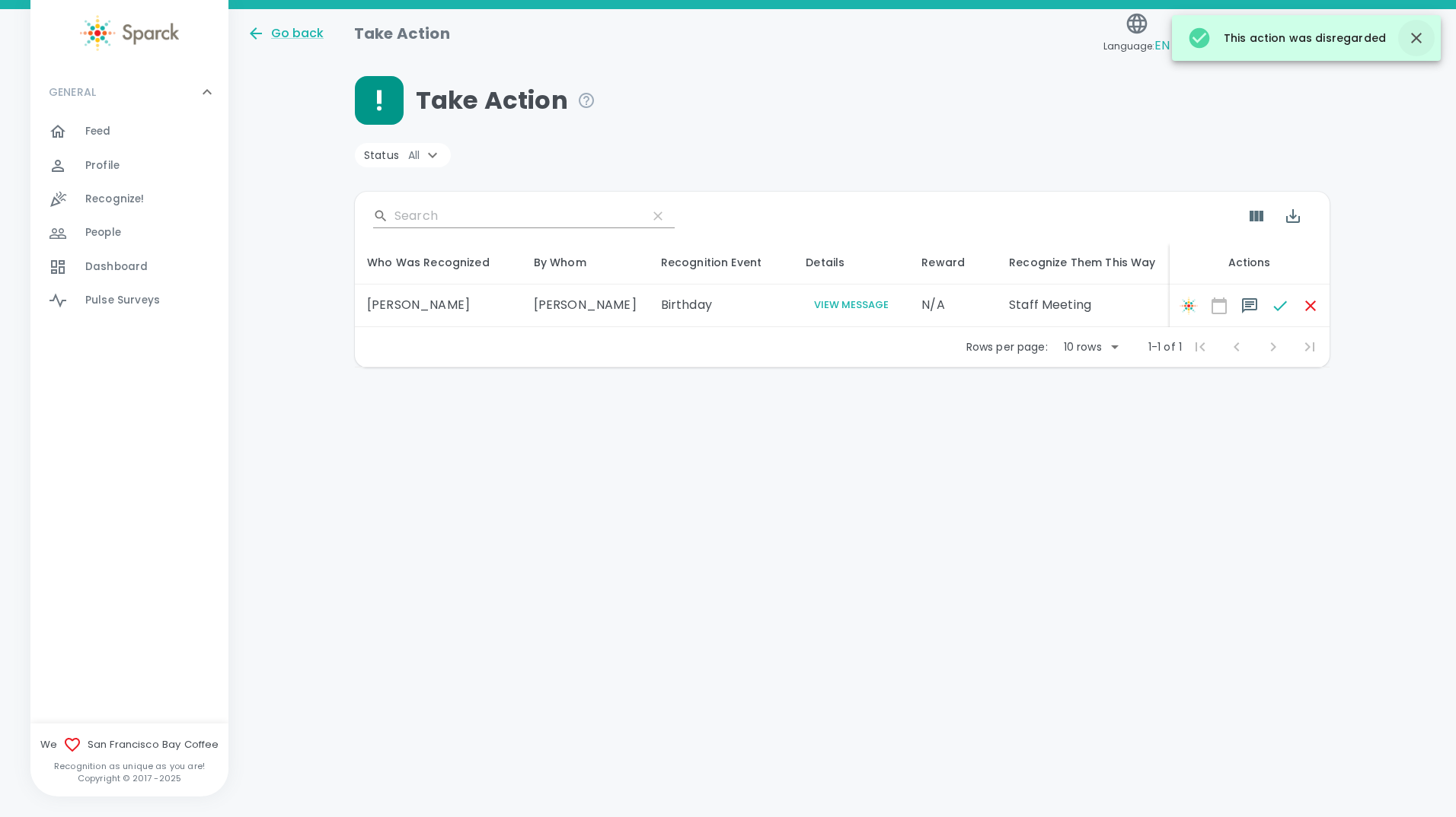
click at [1417, 40] on icon "button" at bounding box center [1416, 38] width 10 height 10
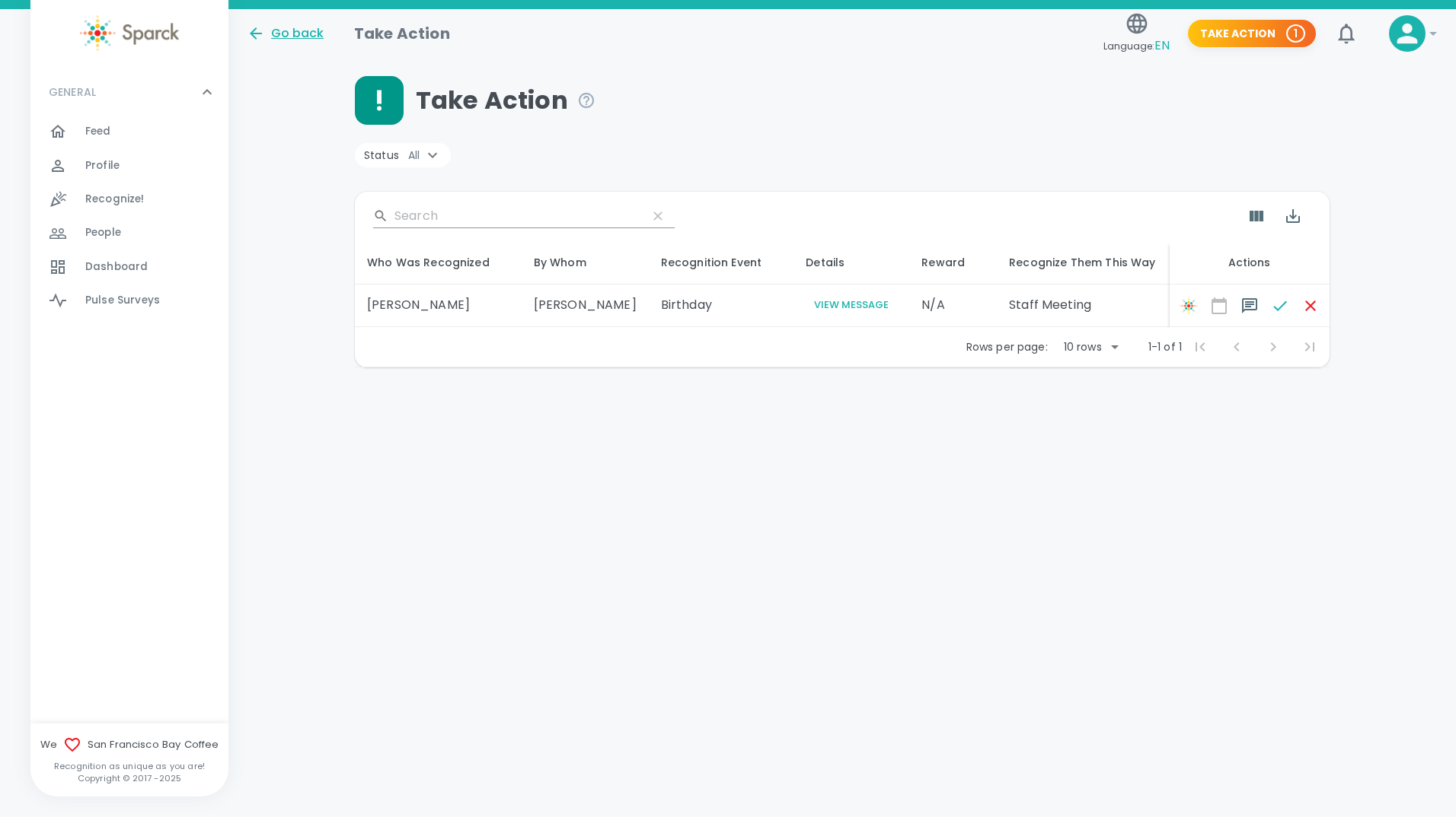
click at [290, 36] on div "Go back" at bounding box center [285, 33] width 77 height 18
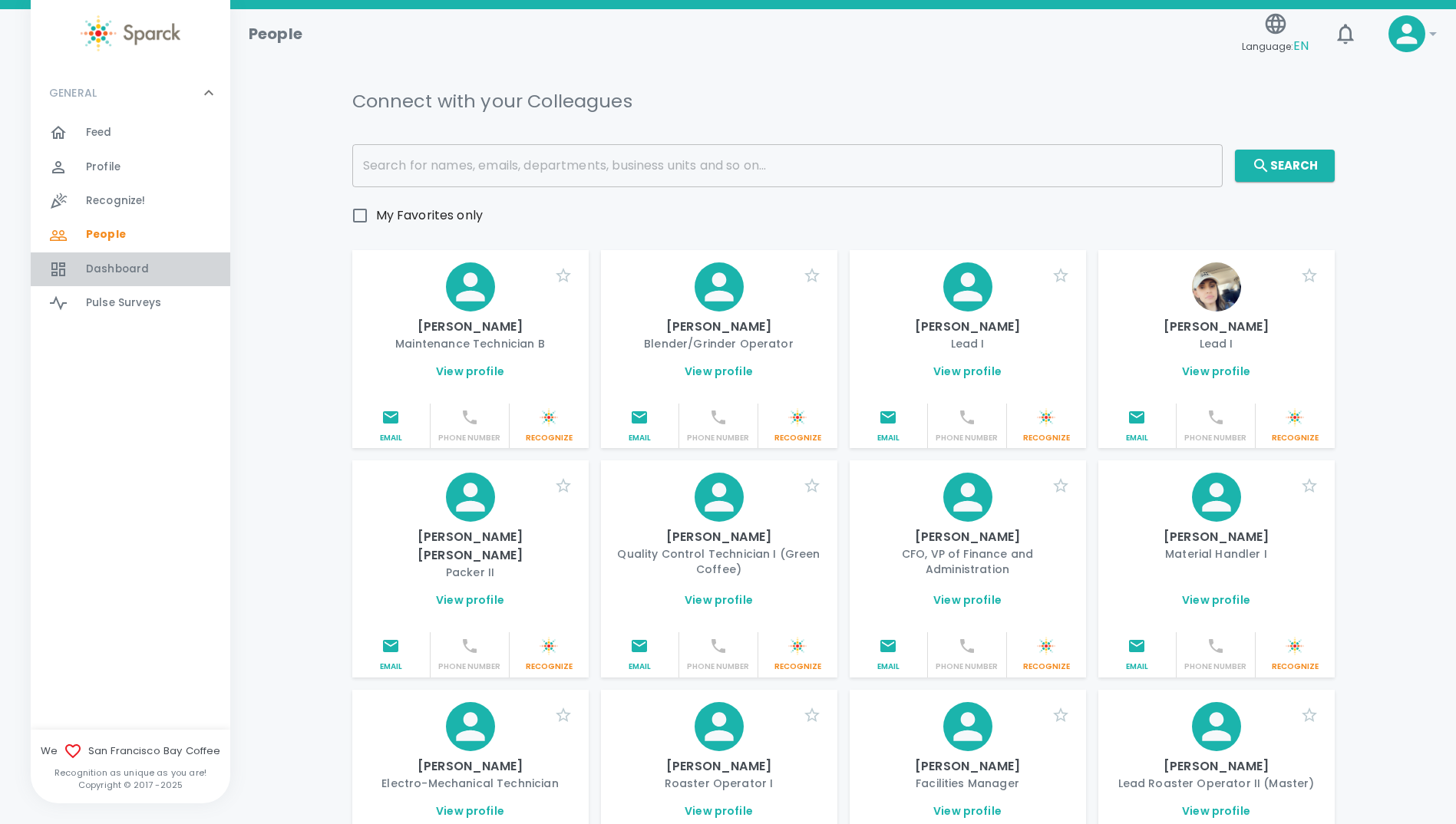
click at [126, 271] on span "Dashboard" at bounding box center [118, 270] width 63 height 15
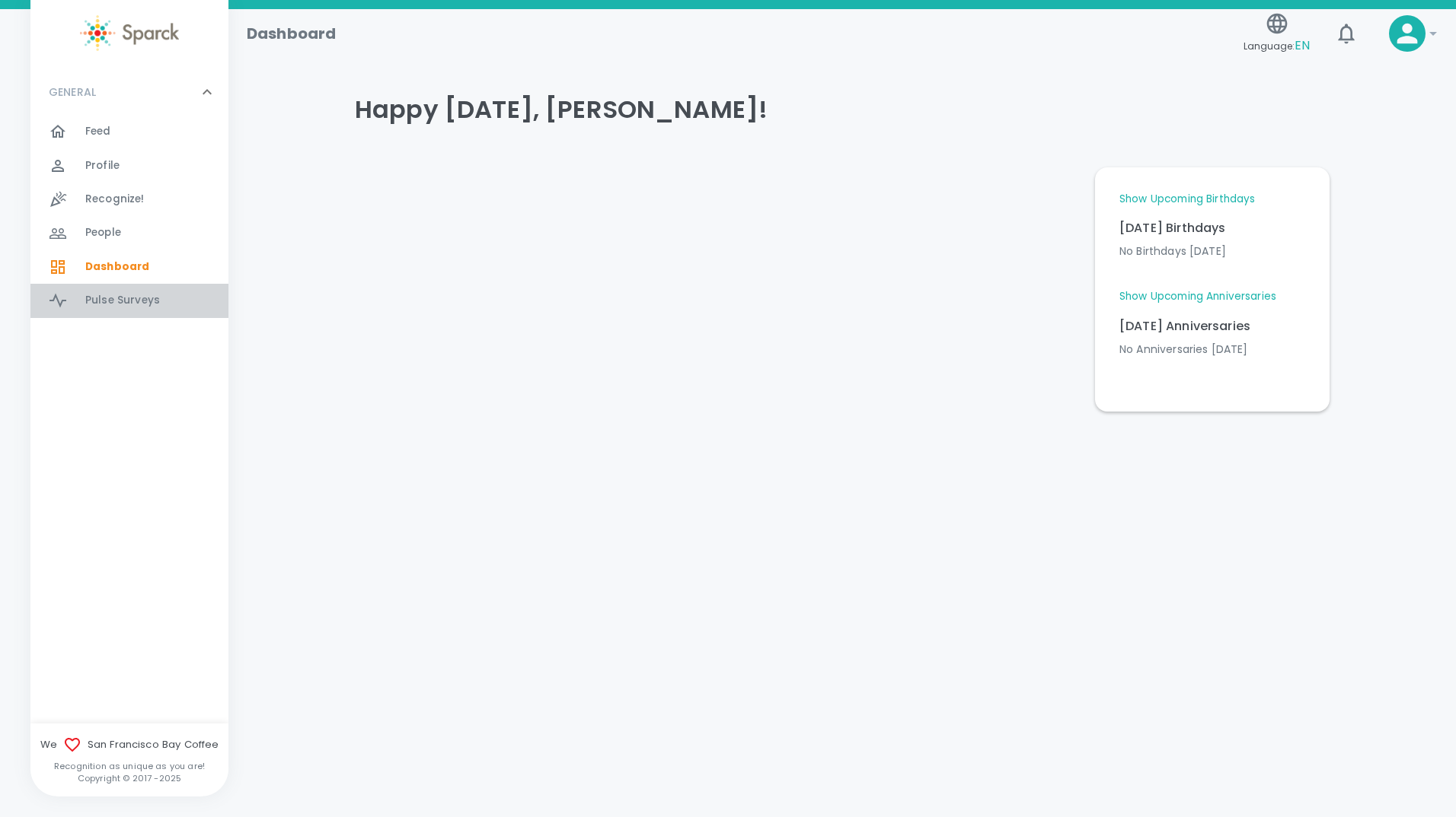
click at [104, 294] on span "Pulse Surveys" at bounding box center [122, 300] width 74 height 15
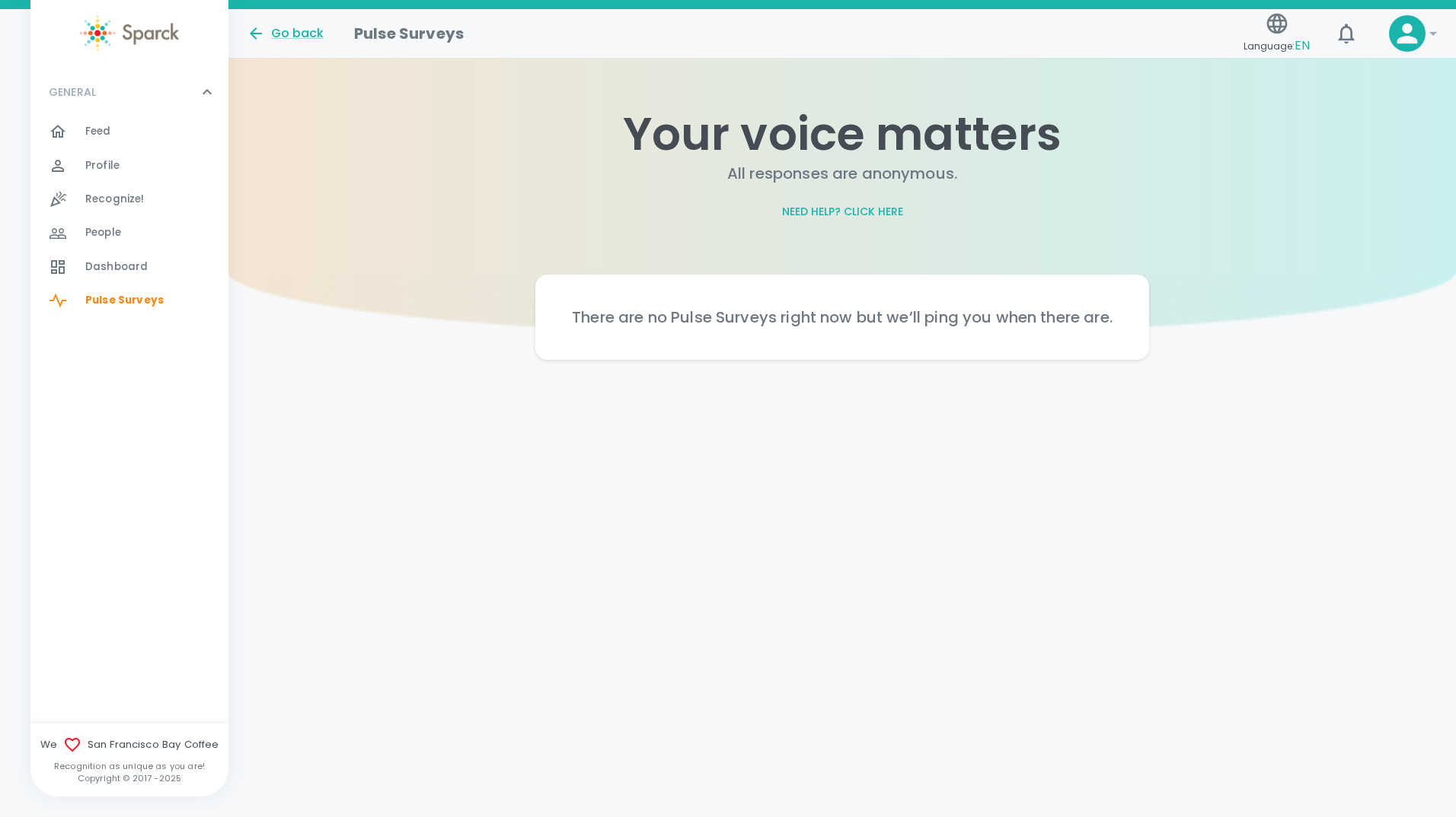
click at [97, 135] on span "Feed" at bounding box center [98, 132] width 25 height 15
